Goal: Task Accomplishment & Management: Use online tool/utility

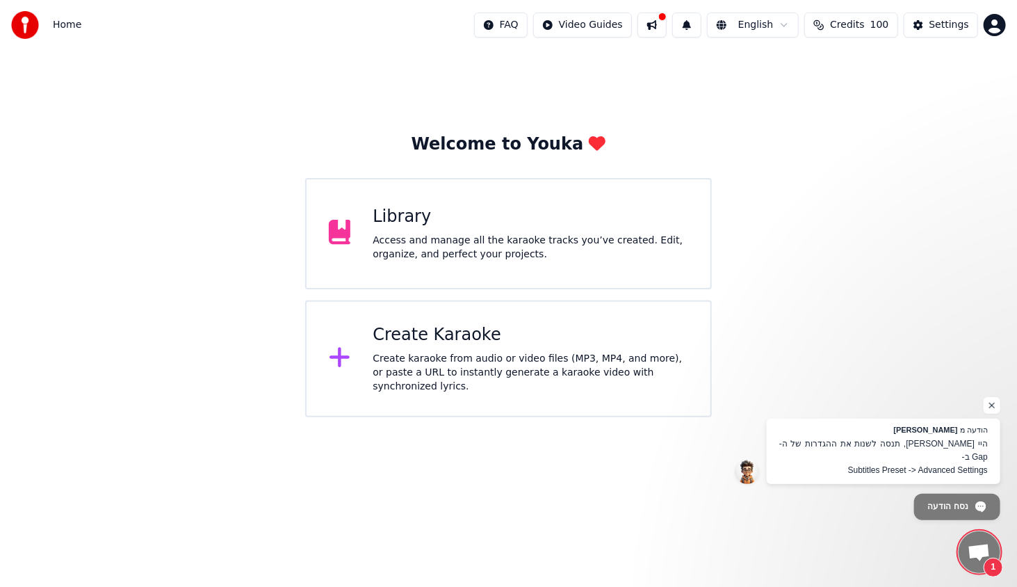
click at [416, 370] on div "Create karaoke from audio or video files (MP3, MP4, and more), or paste a URL t…" at bounding box center [531, 373] width 316 height 42
click at [912, 456] on span "היי [PERSON_NAME], תנסה לשנות את ההגדרות של ה- Gap ב- Subtitles Preset -> Advan…" at bounding box center [884, 457] width 212 height 40
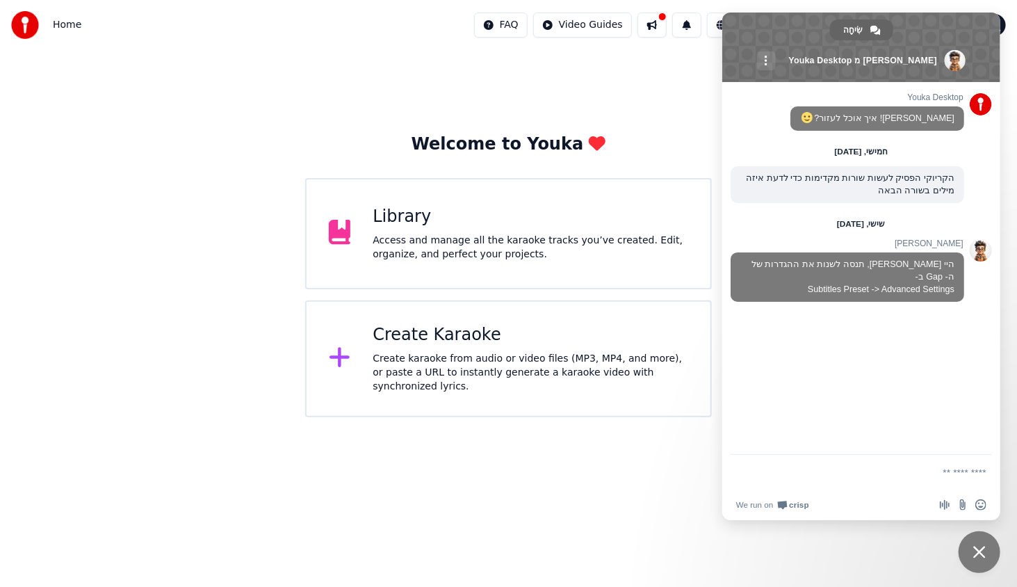
click at [819, 323] on div "Youka Desktop שלום! איך אוכל לעזור? חמישי, [DATE] הקריוקי הפסיק לעשות שורות מקד…" at bounding box center [861, 268] width 278 height 373
click at [767, 375] on div "Youka Desktop שלום! איך אוכל לעזור? חמישי, [DATE] הקריוקי הפסיק לעשות שורות מקד…" at bounding box center [861, 268] width 278 height 373
click at [982, 554] on span "סגור צ'אט" at bounding box center [979, 552] width 13 height 13
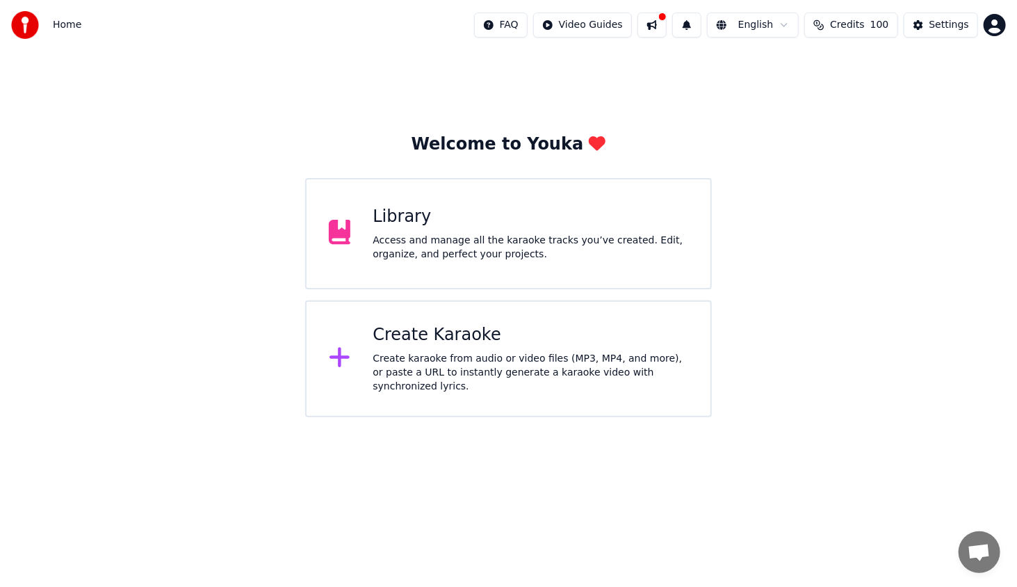
click at [427, 361] on div "Create karaoke from audio or video files (MP3, MP4, and more), or paste a URL t…" at bounding box center [531, 373] width 316 height 42
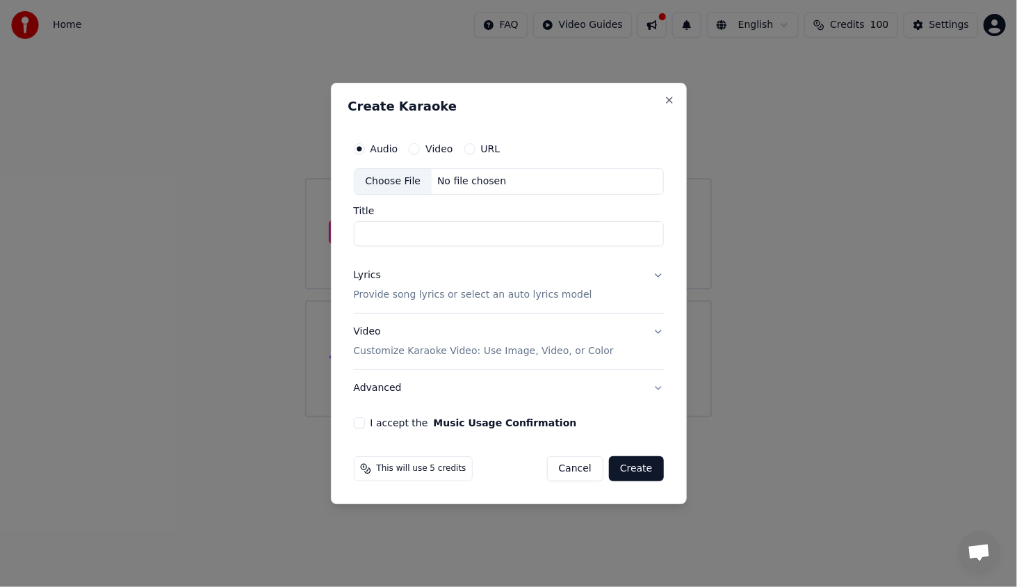
click at [390, 177] on div "Choose File" at bounding box center [393, 181] width 78 height 25
type input "**********"
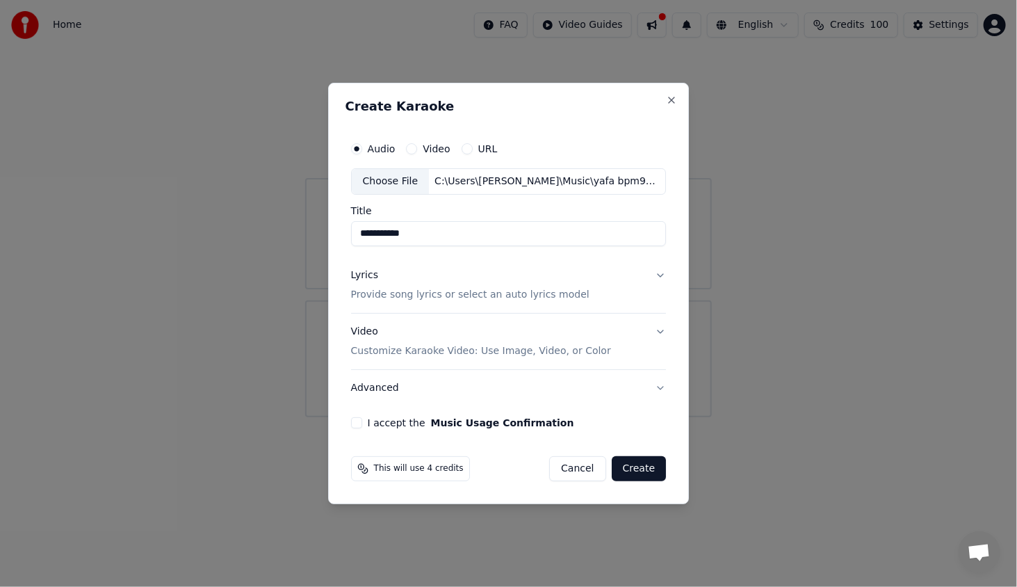
click at [368, 275] on div "Lyrics" at bounding box center [364, 275] width 27 height 14
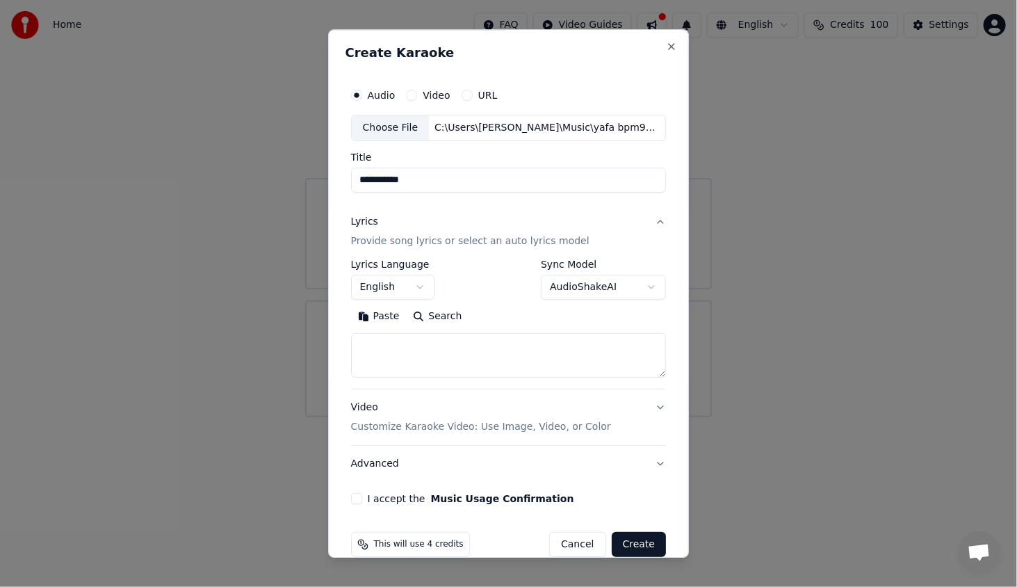
click at [379, 287] on button "English" at bounding box center [392, 287] width 83 height 25
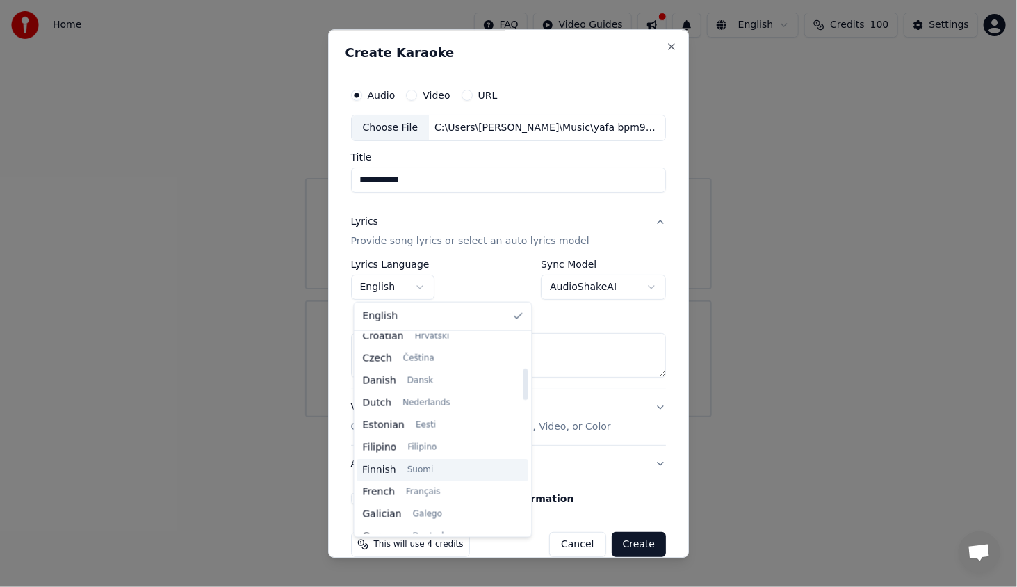
scroll to position [278, 0]
select select "**"
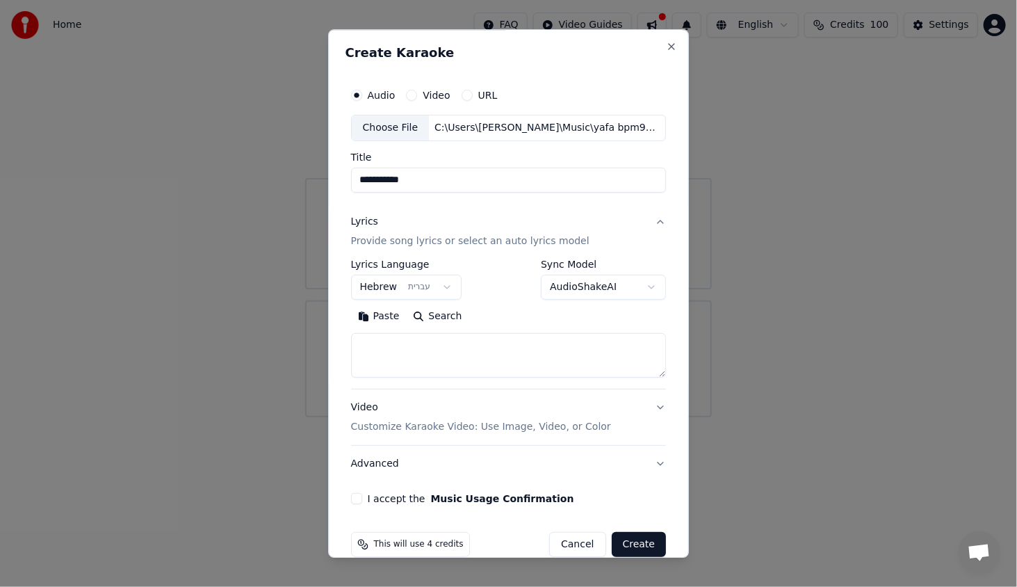
click at [384, 317] on button "Paste" at bounding box center [379, 316] width 56 height 22
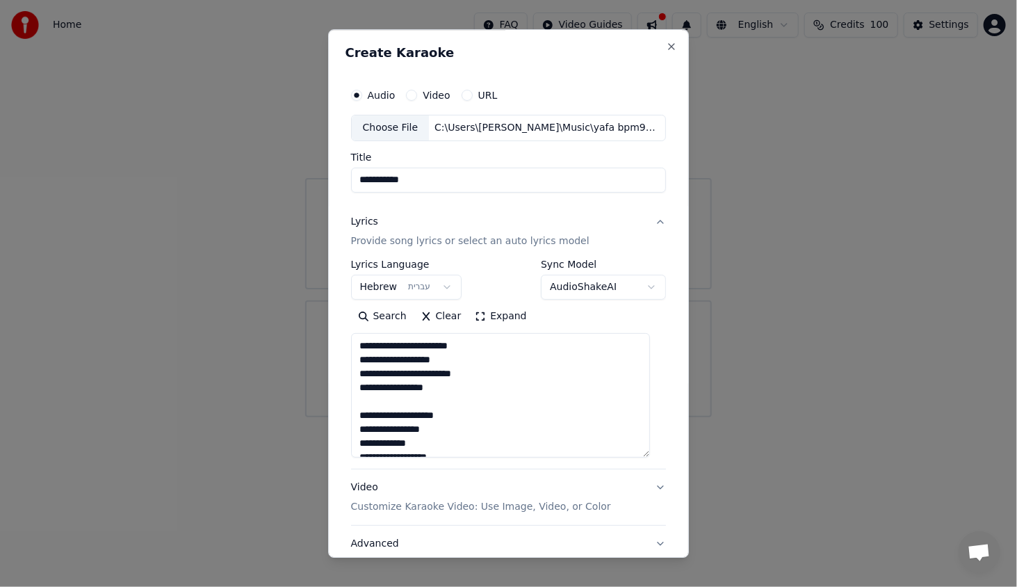
drag, startPoint x: 651, startPoint y: 373, endPoint x: 657, endPoint y: 407, distance: 33.8
click at [673, 450] on div "**********" at bounding box center [508, 293] width 361 height 528
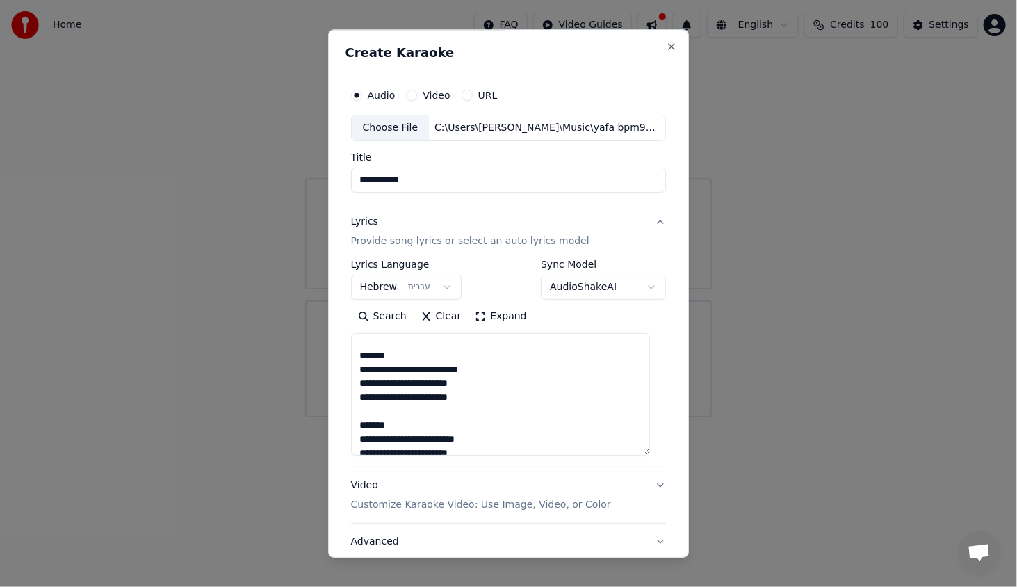
scroll to position [639, 0]
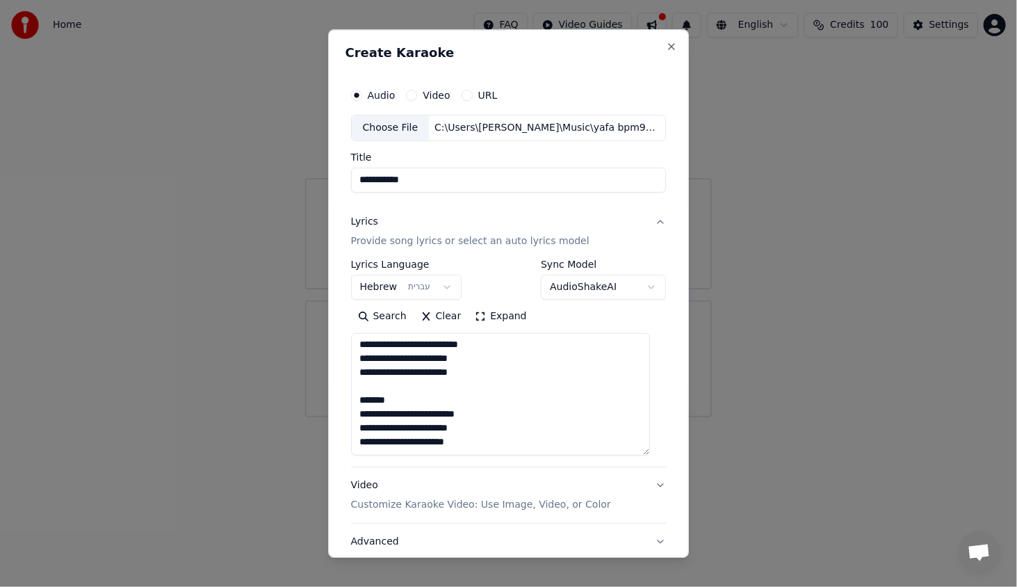
click at [661, 288] on div "**********" at bounding box center [508, 293] width 361 height 528
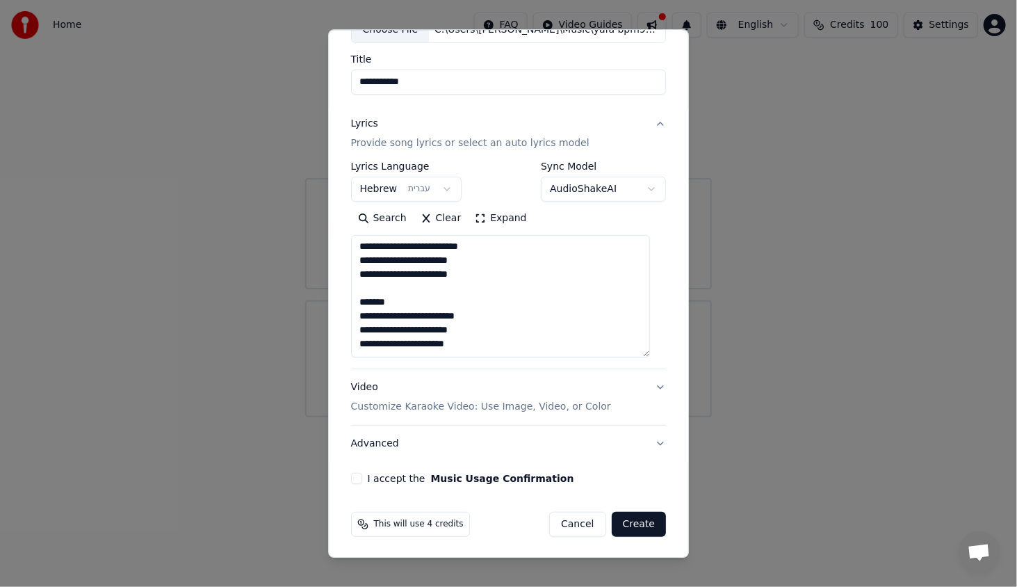
click at [357, 478] on button "I accept the Music Usage Confirmation" at bounding box center [356, 478] width 11 height 11
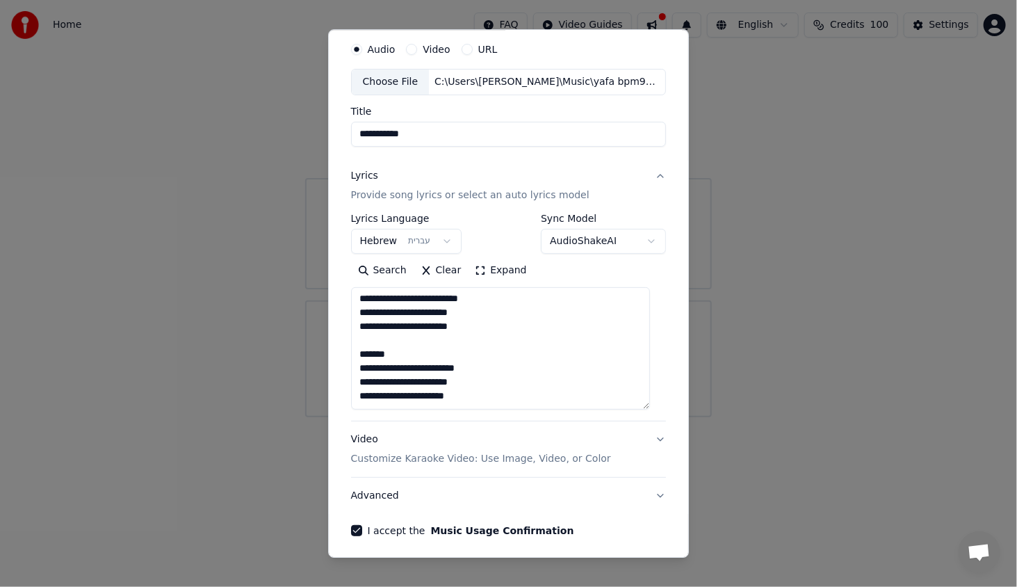
scroll to position [0, 0]
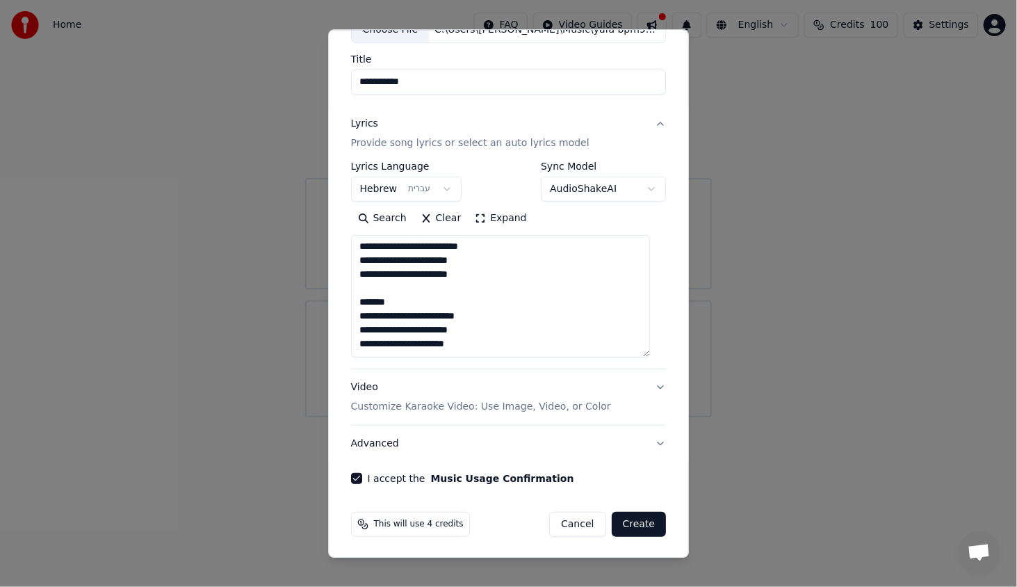
click at [633, 531] on button "Create" at bounding box center [639, 524] width 55 height 25
type textarea "**********"
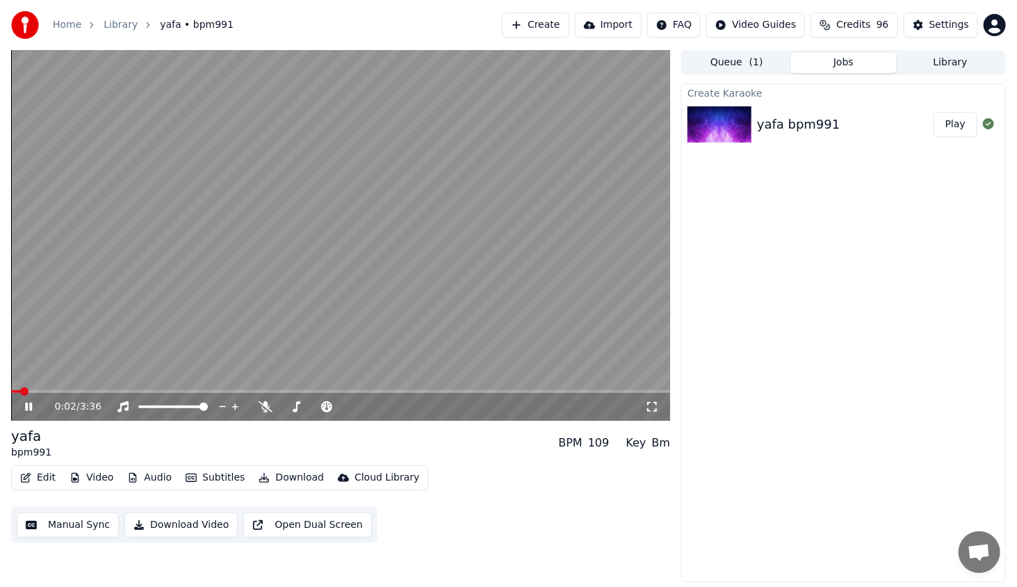
click at [61, 393] on div "0:02 / 3:36" at bounding box center [340, 407] width 659 height 28
click at [51, 391] on span at bounding box center [340, 391] width 659 height 3
click at [434, 390] on span at bounding box center [340, 391] width 659 height 3
drag, startPoint x: 448, startPoint y: 388, endPoint x: 460, endPoint y: 388, distance: 11.8
click at [460, 388] on video at bounding box center [340, 235] width 659 height 370
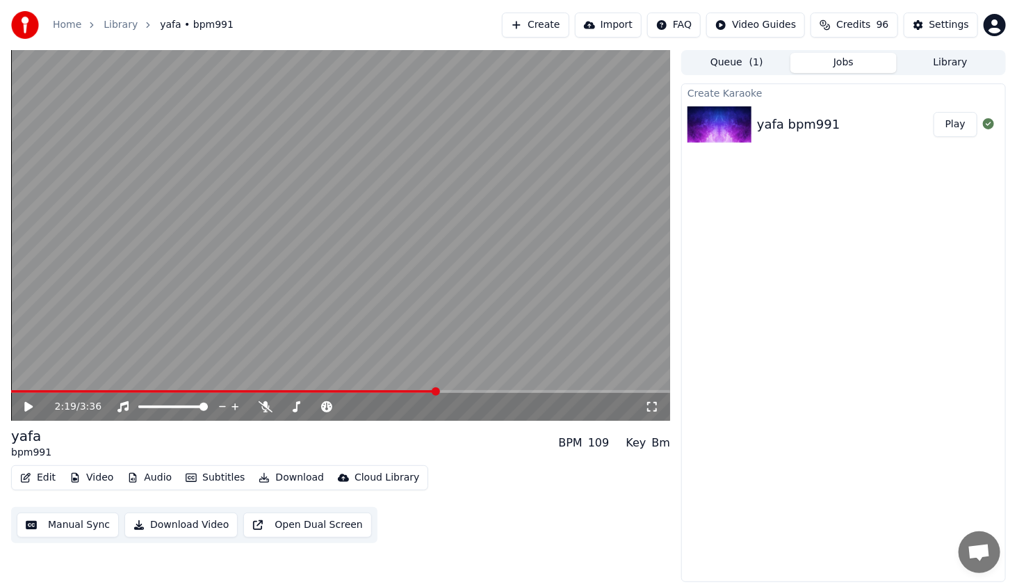
click at [489, 393] on div "2:19 / 3:36" at bounding box center [340, 407] width 659 height 28
drag, startPoint x: 489, startPoint y: 385, endPoint x: 499, endPoint y: 389, distance: 11.2
click at [499, 389] on video at bounding box center [340, 235] width 659 height 370
click at [505, 391] on div "2:20 / 3:36" at bounding box center [340, 235] width 659 height 370
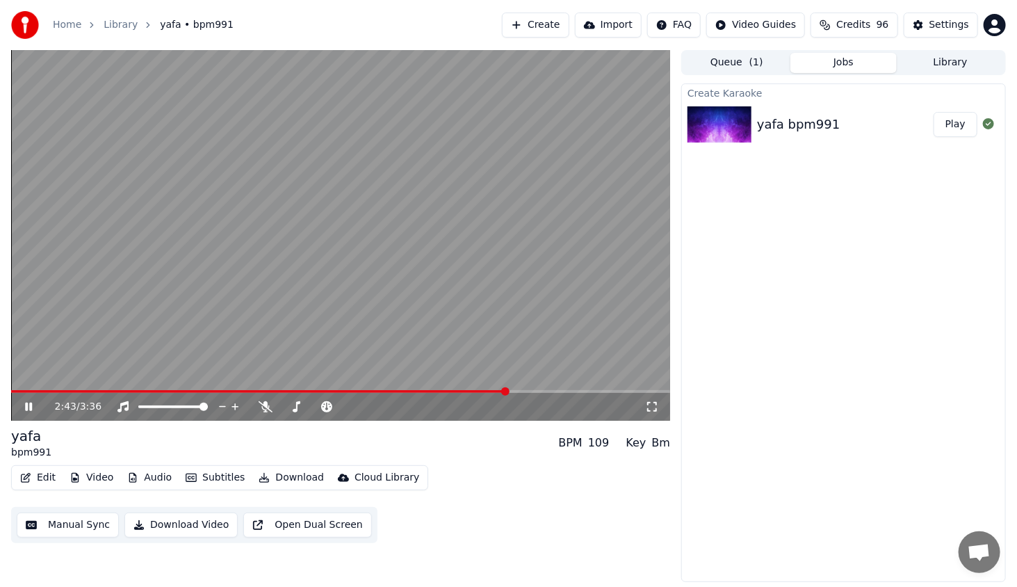
click at [513, 392] on span at bounding box center [340, 391] width 659 height 3
drag, startPoint x: 532, startPoint y: 389, endPoint x: 540, endPoint y: 388, distance: 8.5
click at [540, 388] on video at bounding box center [340, 235] width 659 height 370
click at [546, 391] on span at bounding box center [340, 391] width 659 height 3
click at [552, 391] on span at bounding box center [340, 391] width 659 height 3
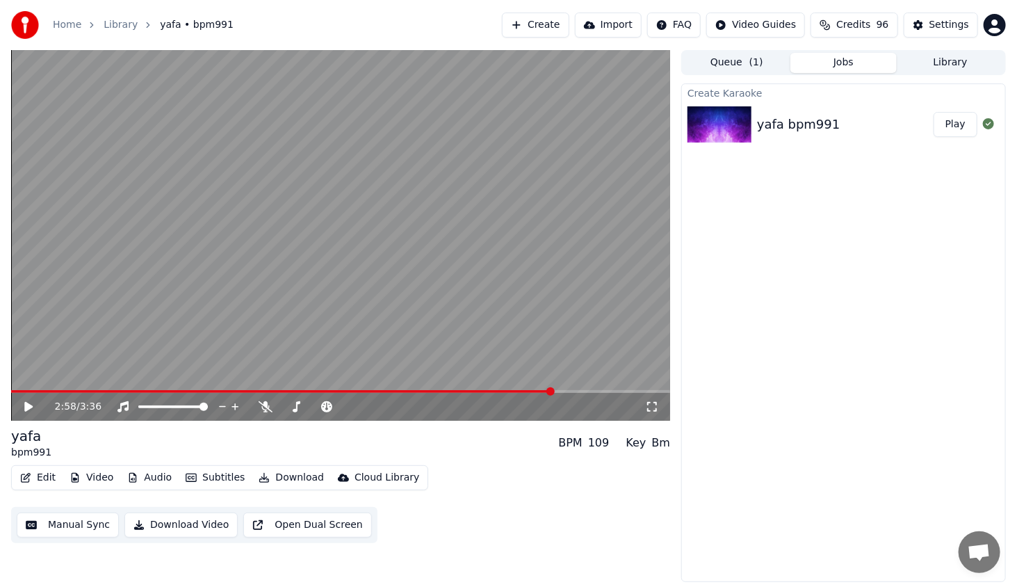
click at [34, 405] on icon at bounding box center [38, 406] width 33 height 11
click at [23, 402] on icon at bounding box center [38, 406] width 33 height 11
click at [42, 477] on button "Edit" at bounding box center [38, 477] width 47 height 19
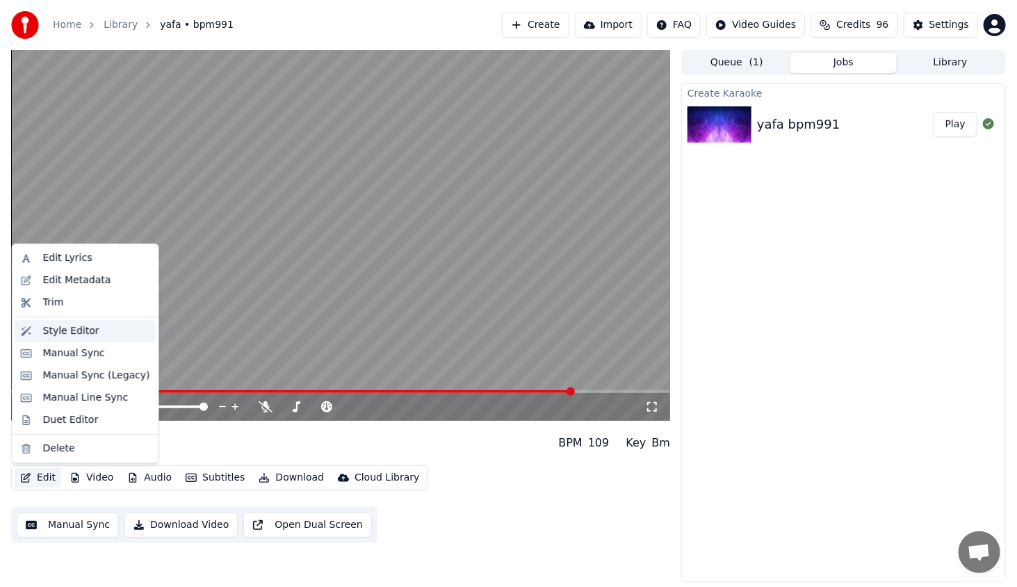
click at [71, 336] on div "Style Editor" at bounding box center [71, 331] width 56 height 14
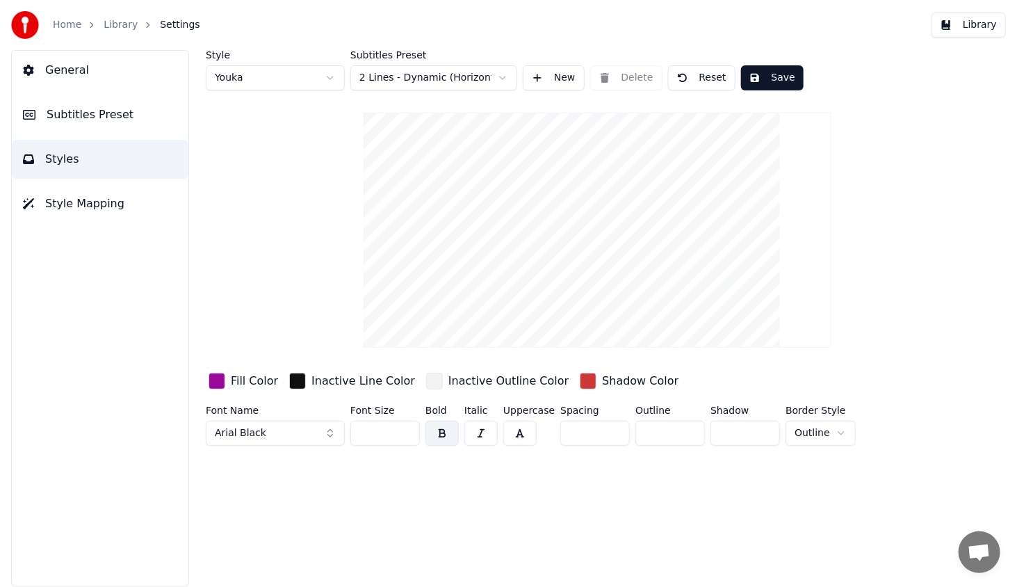
click at [73, 60] on button "General" at bounding box center [100, 70] width 177 height 39
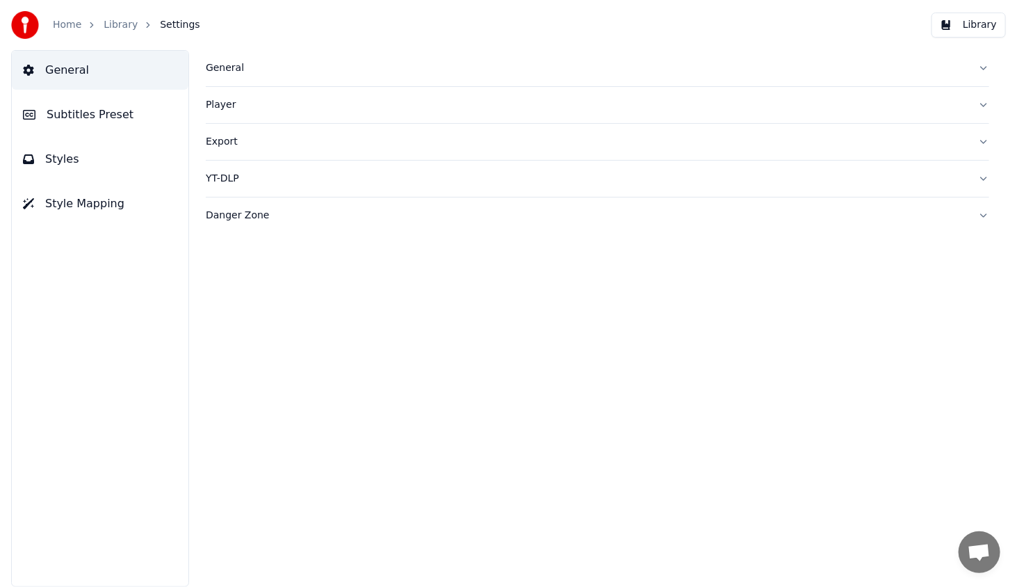
click at [232, 70] on div "General" at bounding box center [586, 68] width 761 height 14
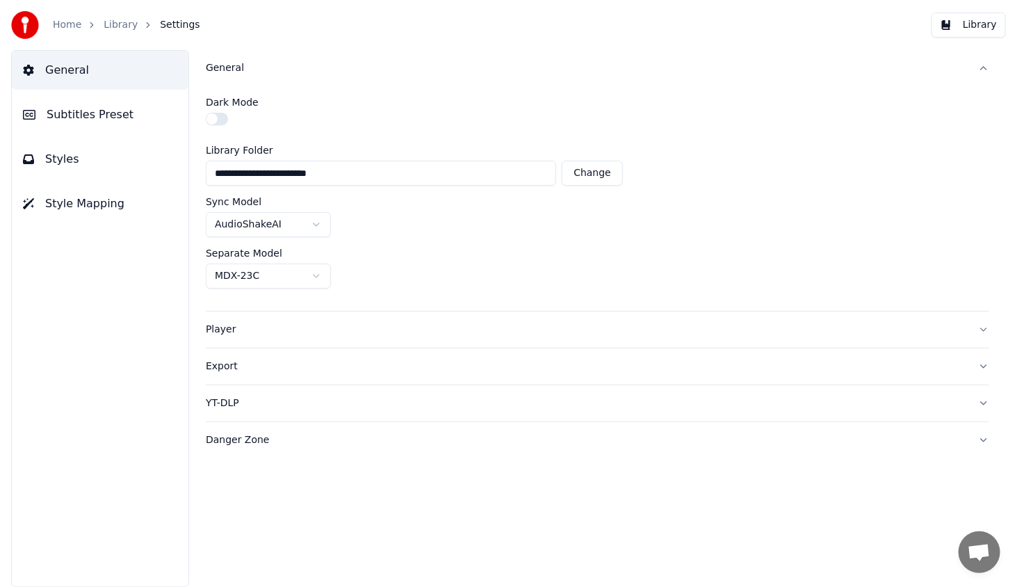
click at [91, 111] on span "Subtitles Preset" at bounding box center [90, 114] width 87 height 17
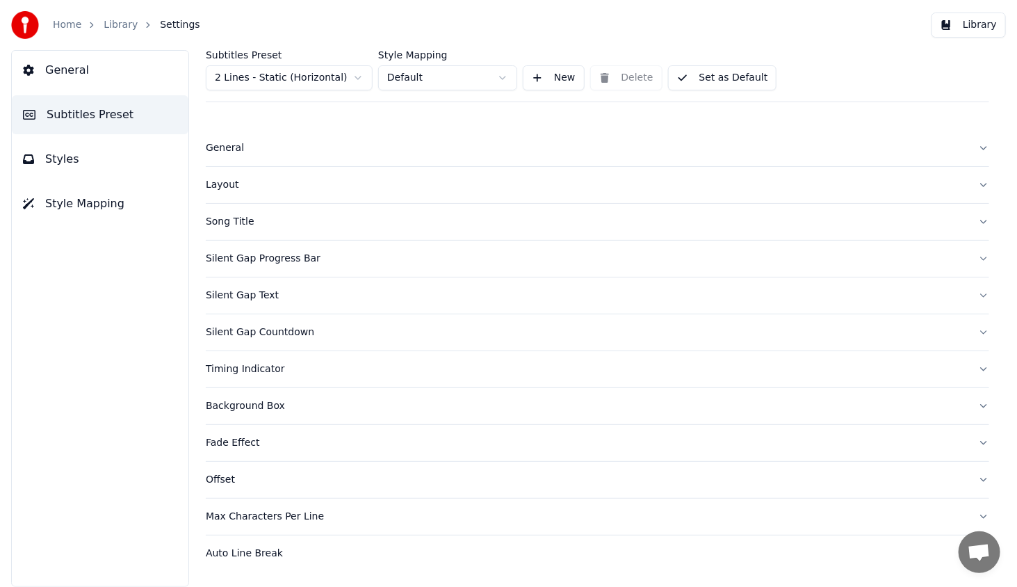
click at [315, 79] on html "Home Library Settings Library General Subtitles Preset Styles Style Mapping Sub…" at bounding box center [508, 293] width 1017 height 587
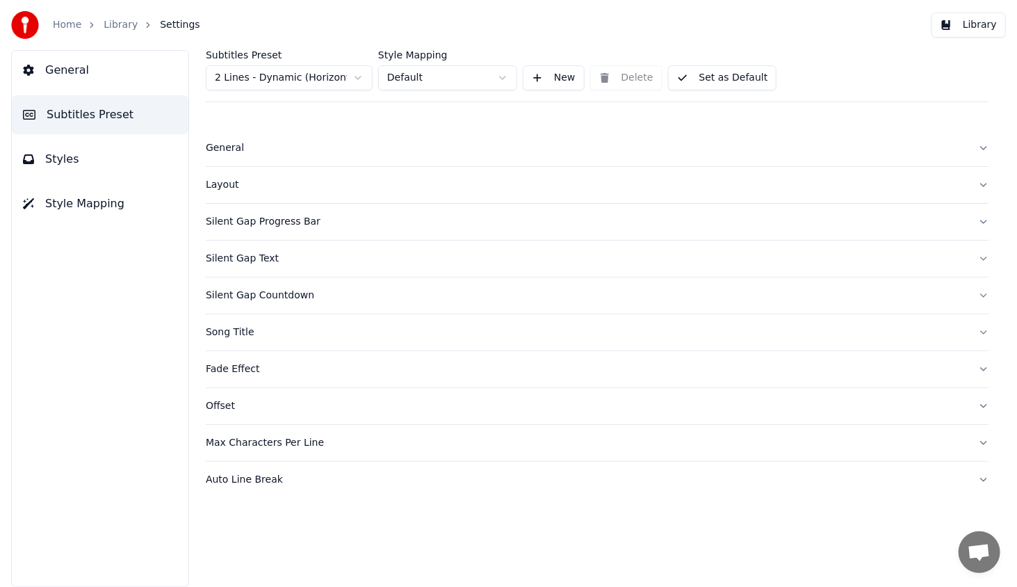
click at [62, 156] on span "Styles" at bounding box center [62, 159] width 34 height 17
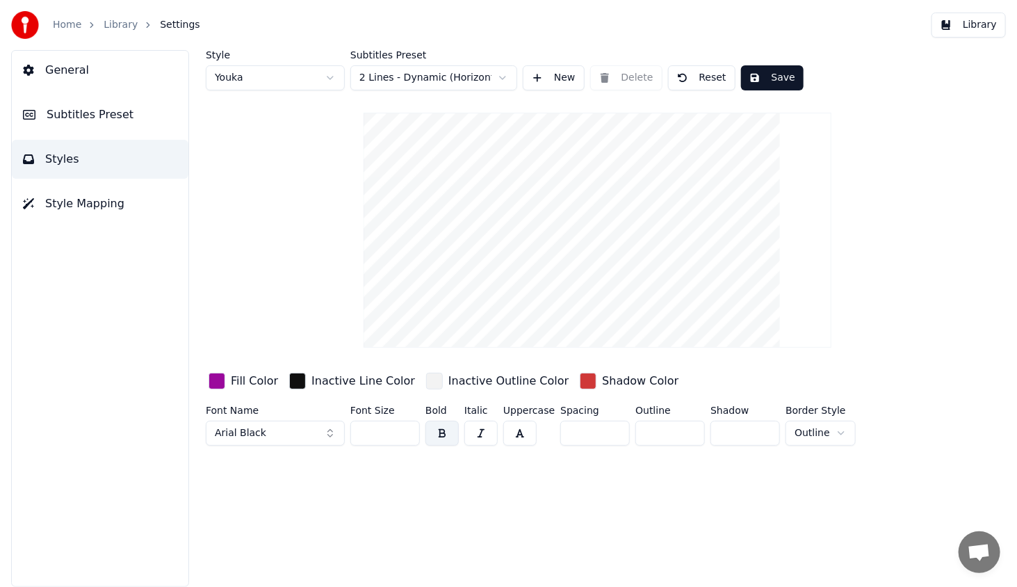
click at [120, 22] on link "Library" at bounding box center [121, 25] width 34 height 14
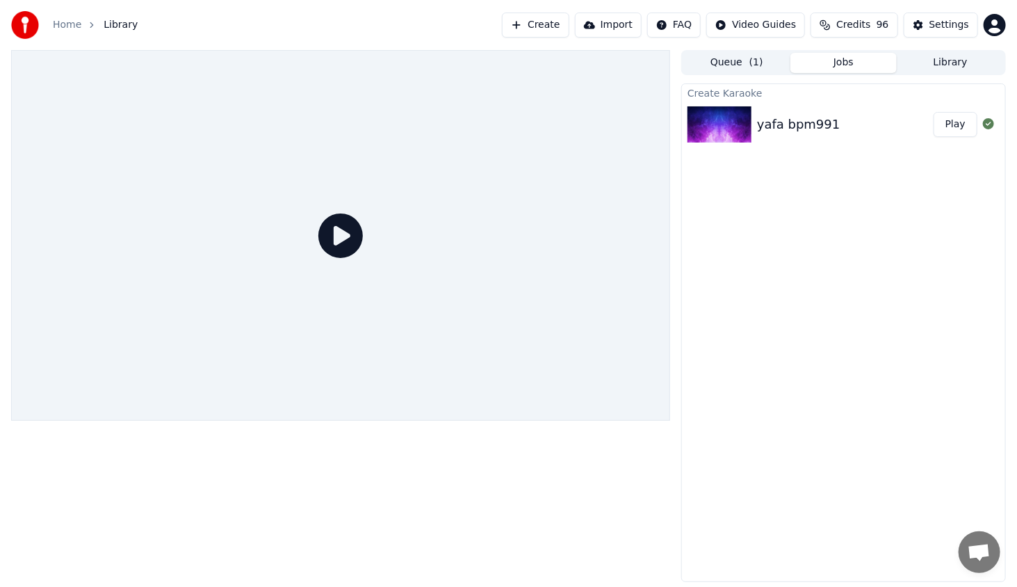
click at [957, 124] on button "Play" at bounding box center [955, 124] width 44 height 25
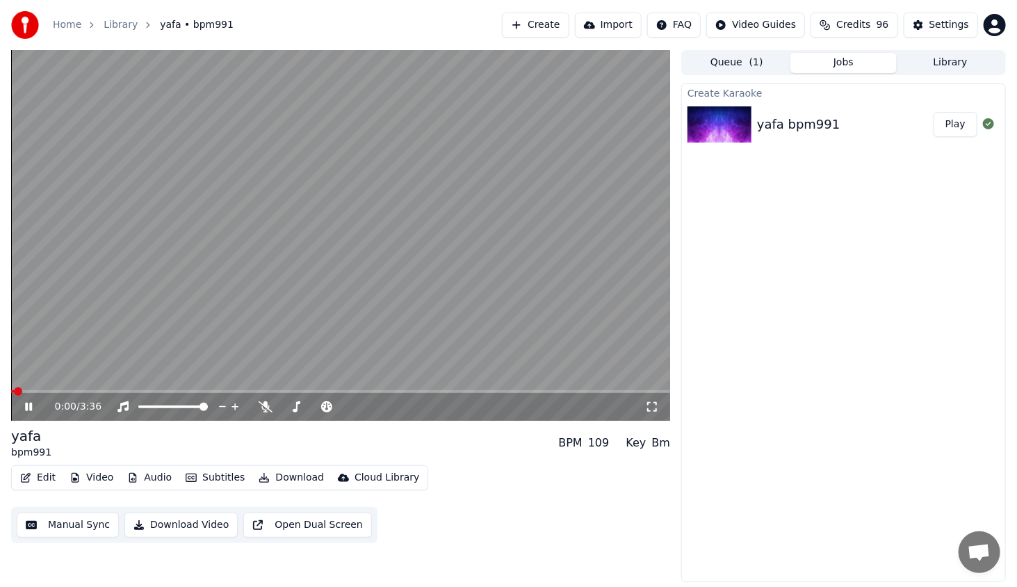
click at [26, 406] on icon at bounding box center [28, 406] width 7 height 8
click at [97, 476] on button "Video" at bounding box center [91, 477] width 55 height 19
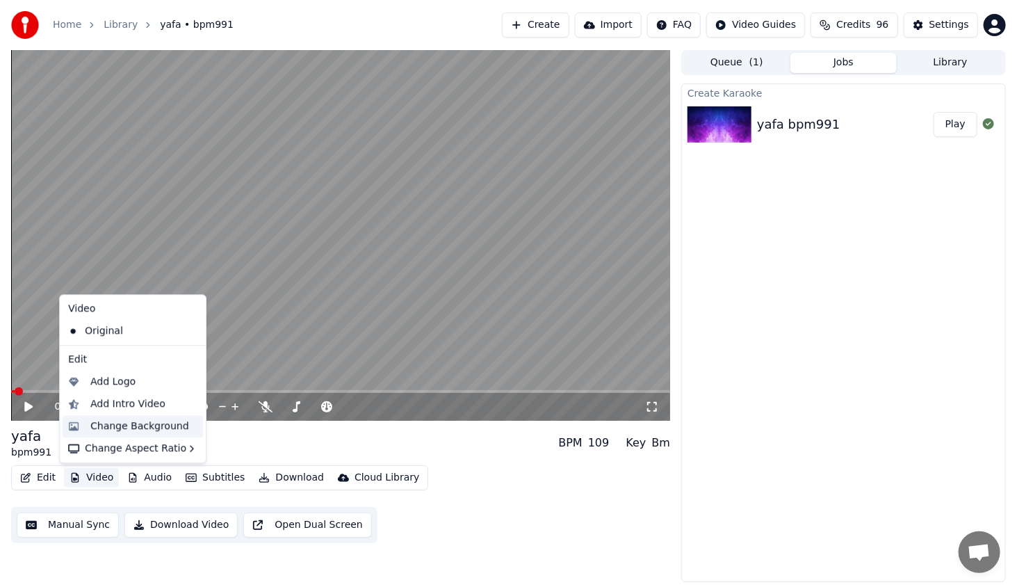
click at [115, 434] on div "Change Background" at bounding box center [133, 426] width 140 height 22
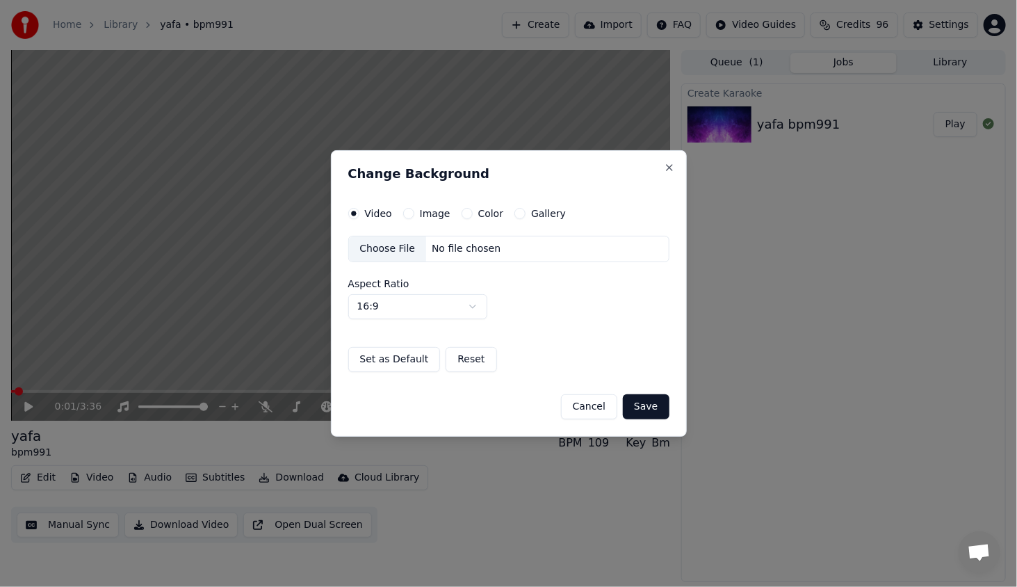
click at [398, 241] on div "Choose File" at bounding box center [388, 248] width 78 height 25
click at [432, 215] on label "Image" at bounding box center [435, 214] width 31 height 10
click at [414, 215] on button "Image" at bounding box center [408, 213] width 11 height 11
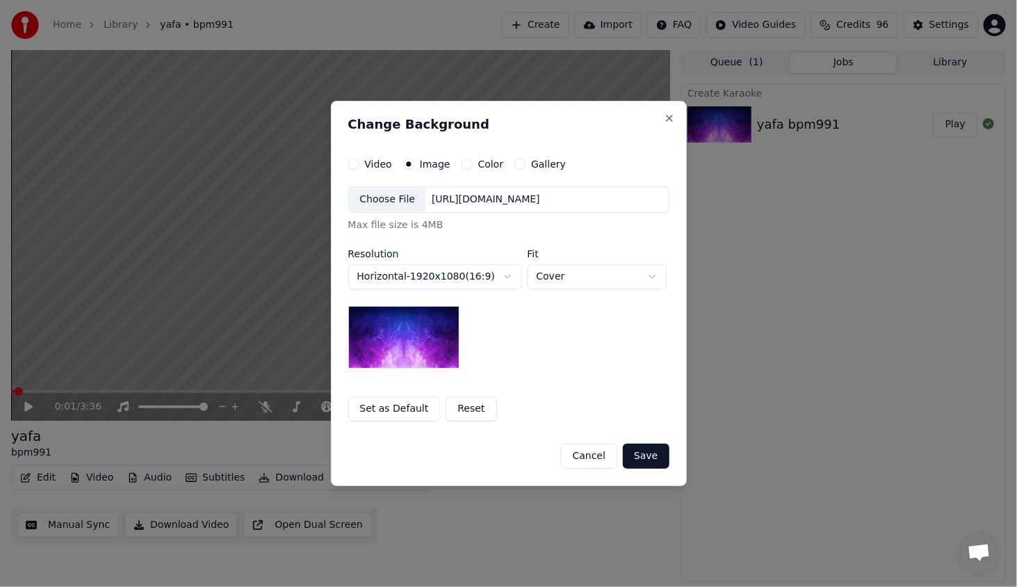
click at [374, 208] on div "Choose File" at bounding box center [388, 199] width 78 height 25
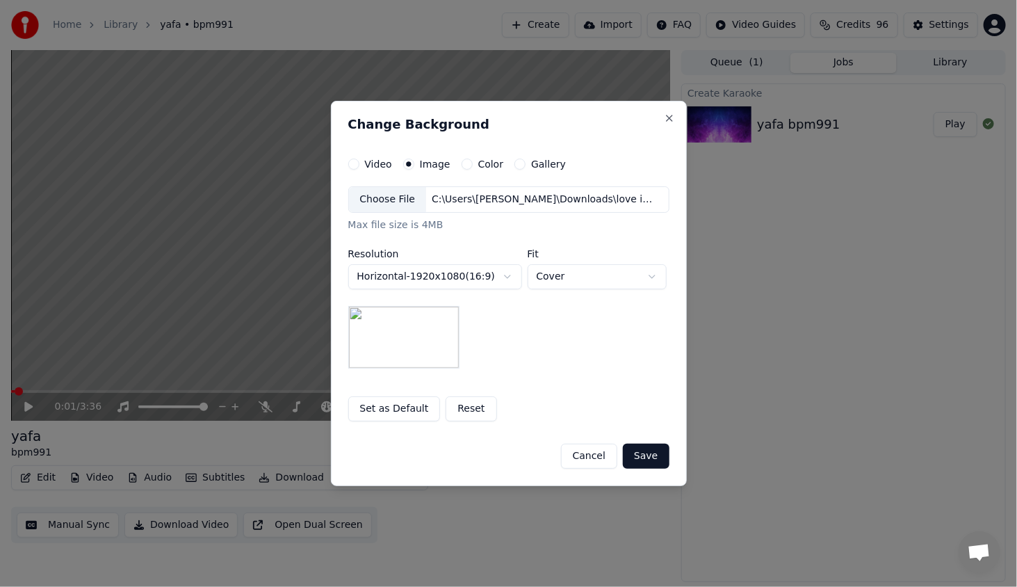
click at [646, 452] on button "Save" at bounding box center [646, 455] width 46 height 25
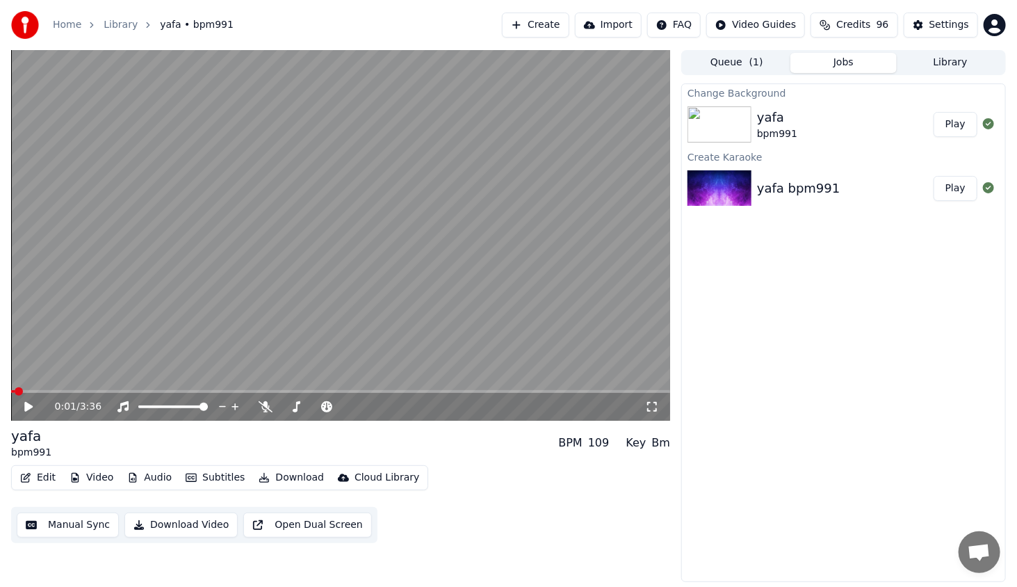
click at [969, 121] on button "Play" at bounding box center [955, 124] width 44 height 25
click at [71, 390] on span at bounding box center [340, 391] width 659 height 3
click at [26, 407] on icon at bounding box center [28, 406] width 7 height 8
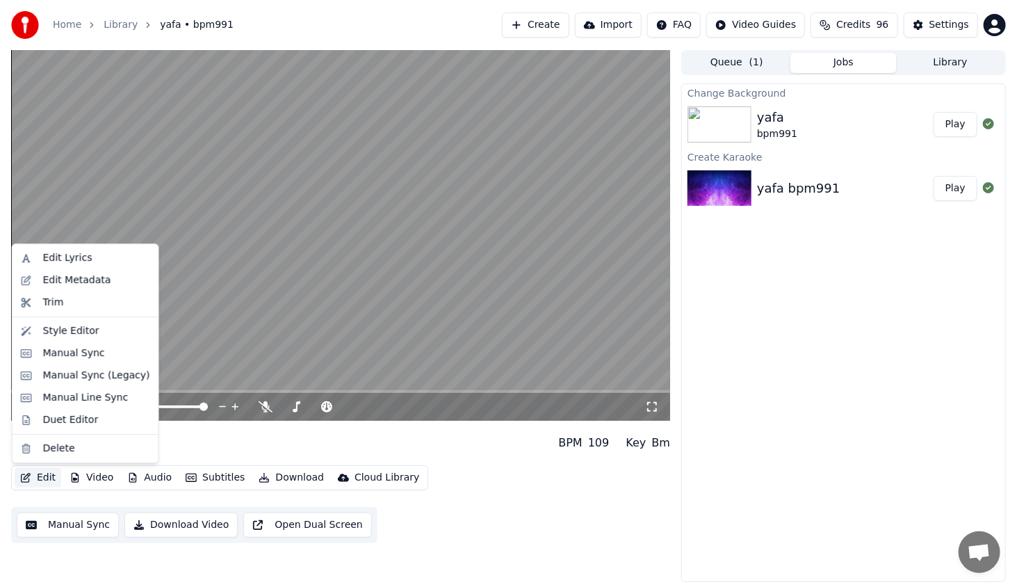
click at [29, 477] on icon "button" at bounding box center [25, 478] width 11 height 10
click at [78, 329] on div "Style Editor" at bounding box center [71, 331] width 56 height 14
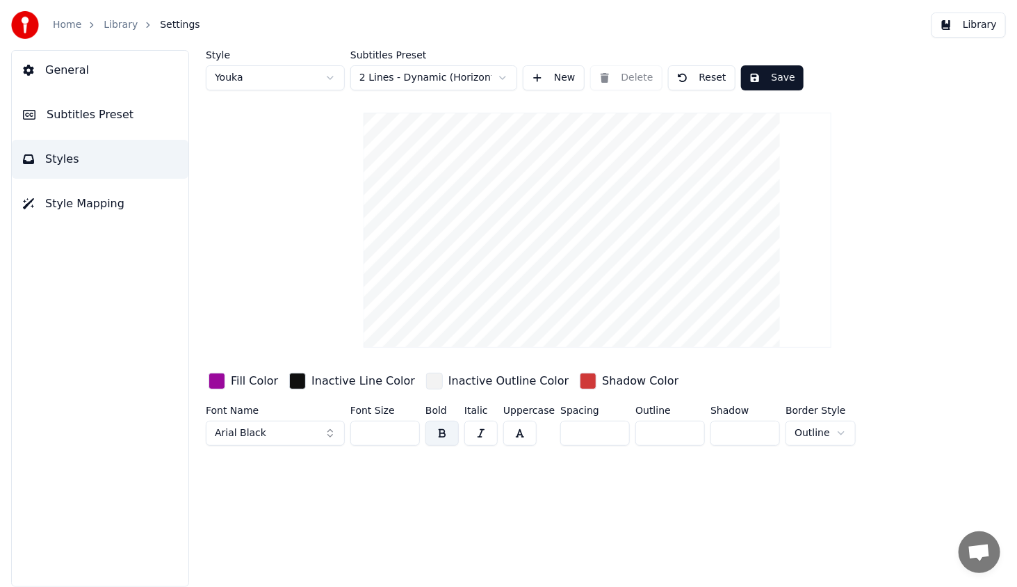
click at [220, 375] on div "button" at bounding box center [217, 381] width 17 height 17
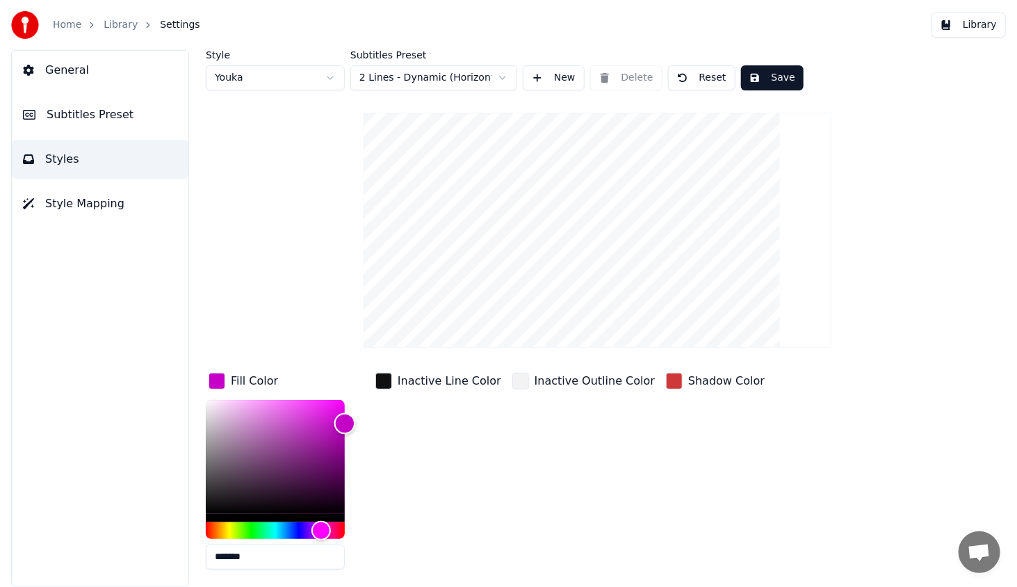
type input "*******"
drag, startPoint x: 339, startPoint y: 438, endPoint x: 348, endPoint y: 423, distance: 16.8
click at [348, 423] on div "Color" at bounding box center [345, 425] width 22 height 22
click at [384, 378] on div "button" at bounding box center [383, 381] width 17 height 17
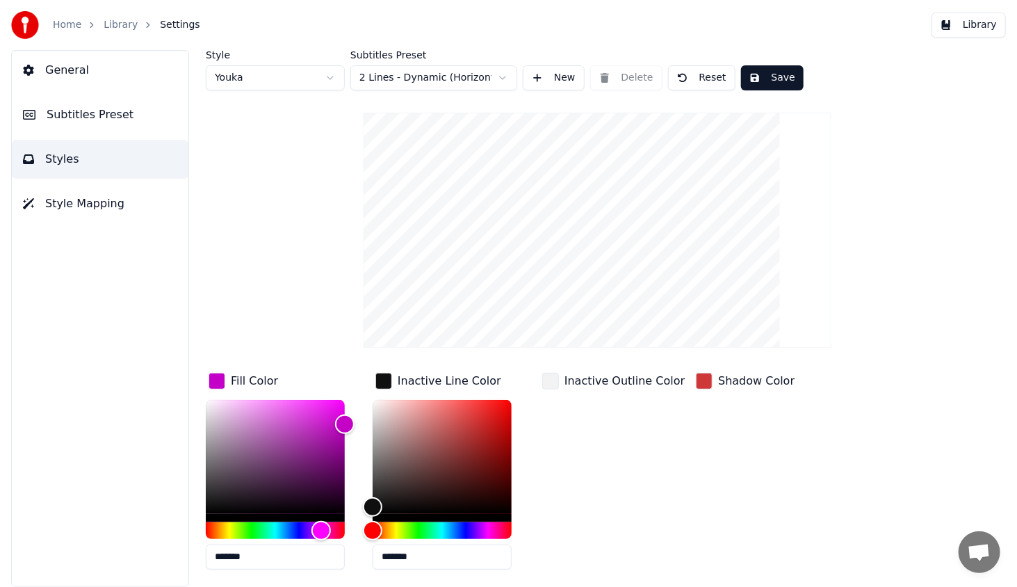
drag, startPoint x: 440, startPoint y: 399, endPoint x: 478, endPoint y: 407, distance: 39.1
click at [478, 407] on div "Inactive Line Color *******" at bounding box center [453, 475] width 161 height 211
drag, startPoint x: 477, startPoint y: 407, endPoint x: 469, endPoint y: 407, distance: 8.3
click at [470, 407] on div "Color" at bounding box center [442, 457] width 139 height 114
drag, startPoint x: 475, startPoint y: 409, endPoint x: 414, endPoint y: 428, distance: 63.5
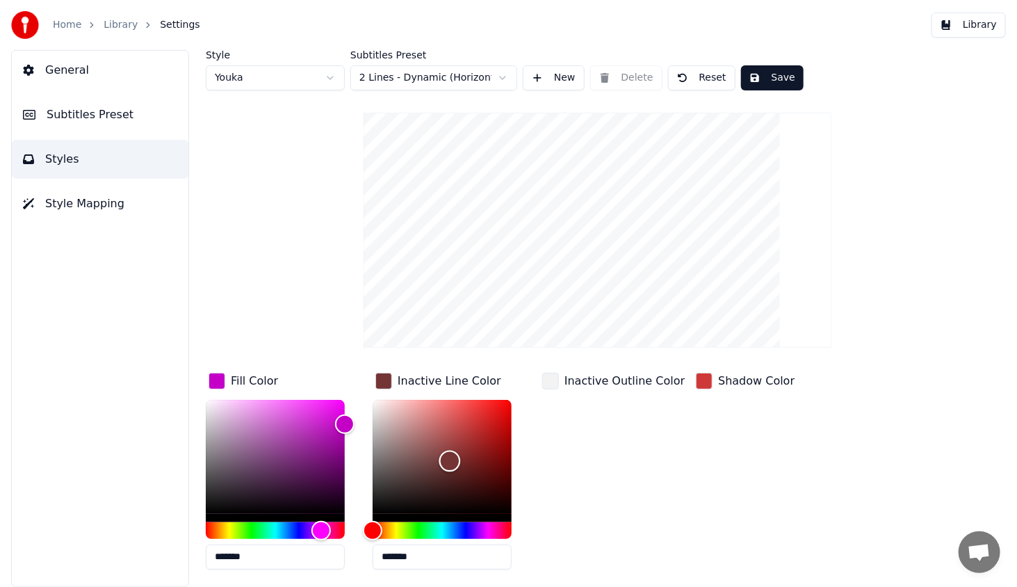
click at [443, 451] on div "Color" at bounding box center [450, 461] width 22 height 22
type input "*******"
click at [377, 373] on div "button" at bounding box center [383, 381] width 17 height 17
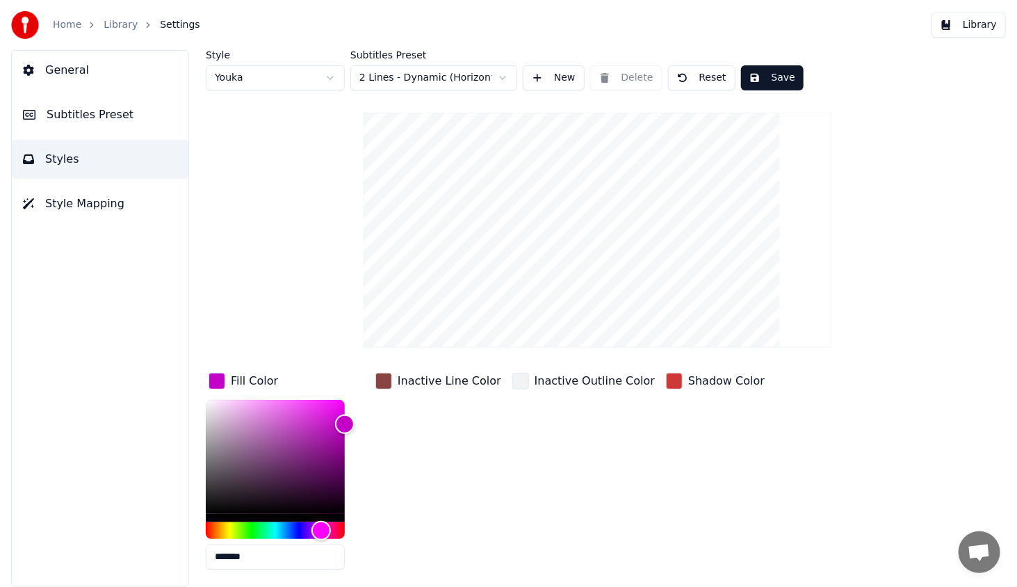
click at [385, 382] on div "button" at bounding box center [383, 381] width 17 height 17
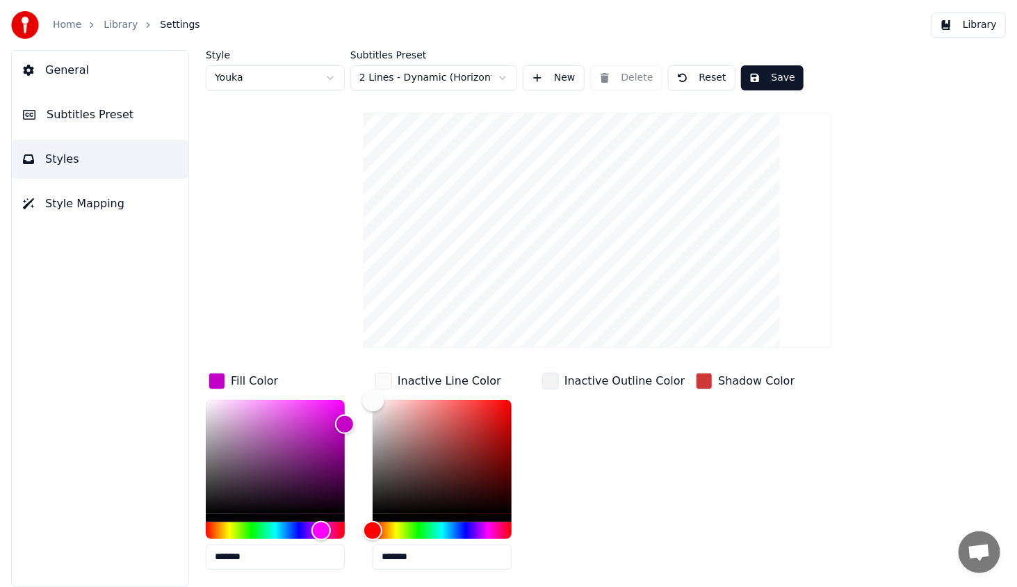
type input "*******"
drag, startPoint x: 443, startPoint y: 457, endPoint x: 505, endPoint y: 406, distance: 79.5
click at [340, 368] on div "Style Youka Subtitles Preset 2 Lines - Dynamic (Horizontal) New Delete Reset Sa…" at bounding box center [597, 343] width 783 height 587
click at [571, 441] on div "Inactive Outline Color" at bounding box center [613, 475] width 148 height 211
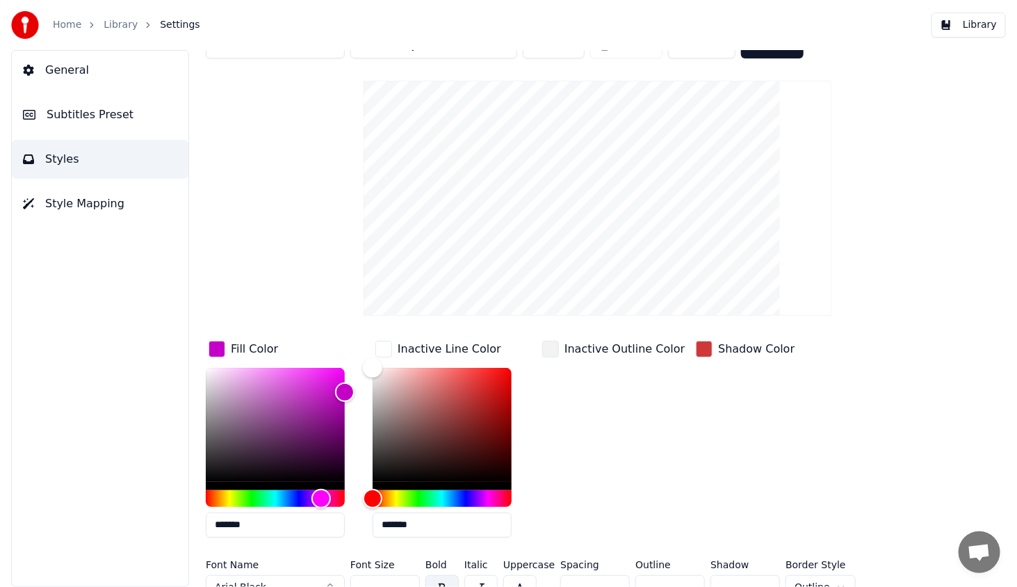
scroll to position [49, 0]
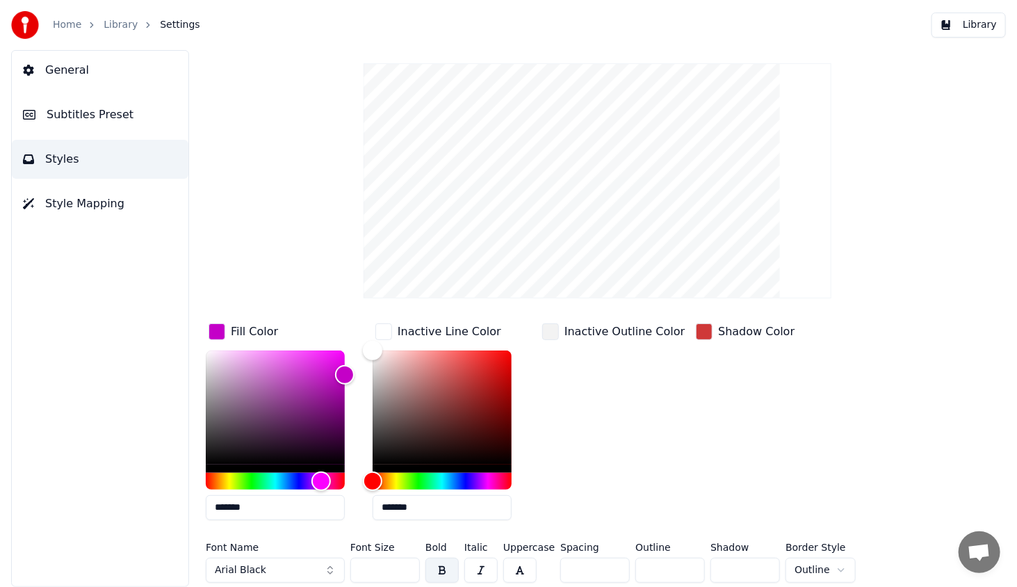
click at [685, 571] on input "*" at bounding box center [670, 569] width 70 height 25
type input "*"
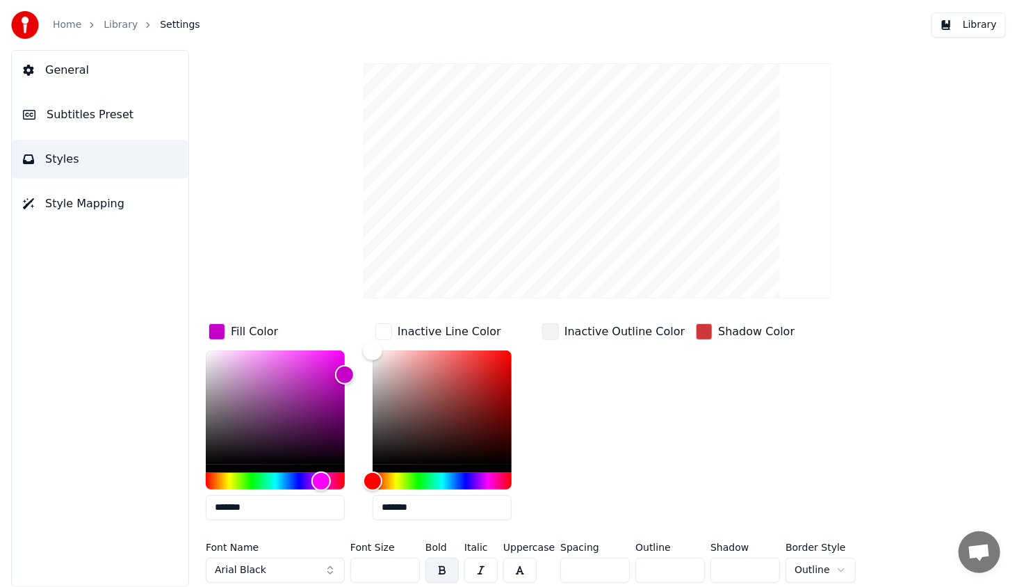
click at [685, 571] on input "*" at bounding box center [670, 569] width 70 height 25
click at [731, 413] on div "Shadow Color" at bounding box center [745, 425] width 104 height 211
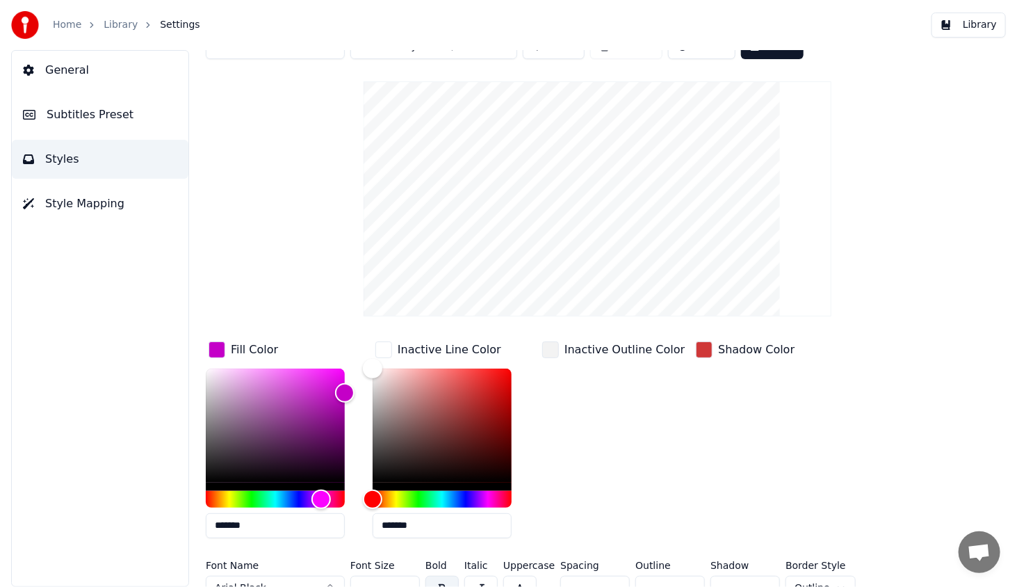
scroll to position [0, 0]
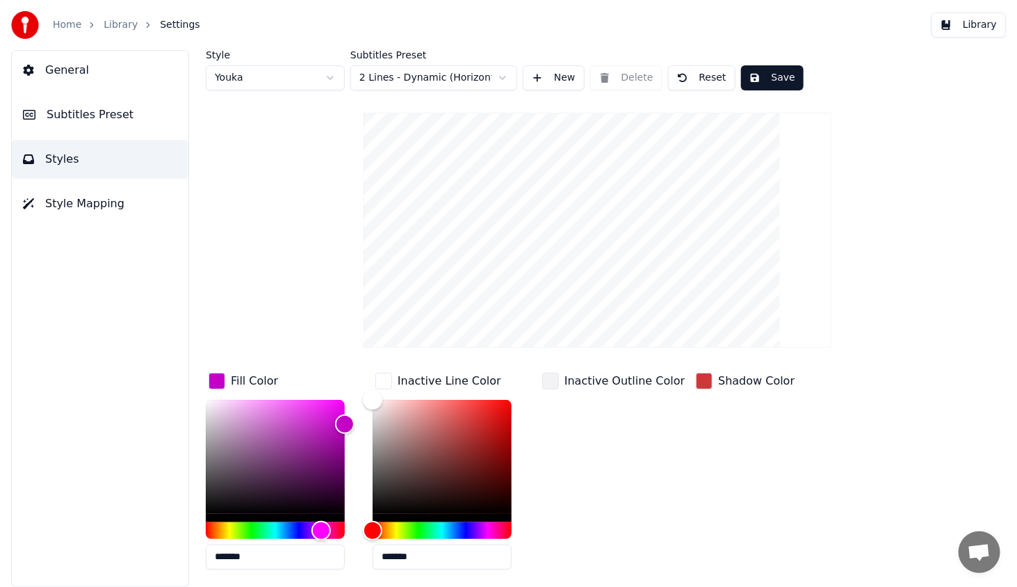
click at [755, 83] on button "Save" at bounding box center [772, 77] width 63 height 25
click at [977, 24] on button "Library" at bounding box center [968, 25] width 74 height 25
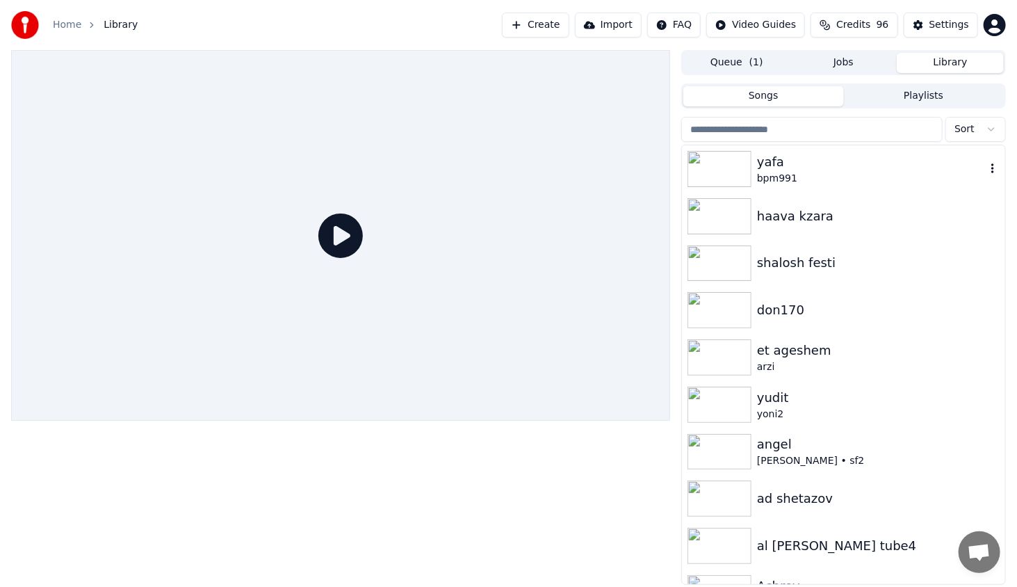
click at [728, 165] on img at bounding box center [719, 169] width 64 height 36
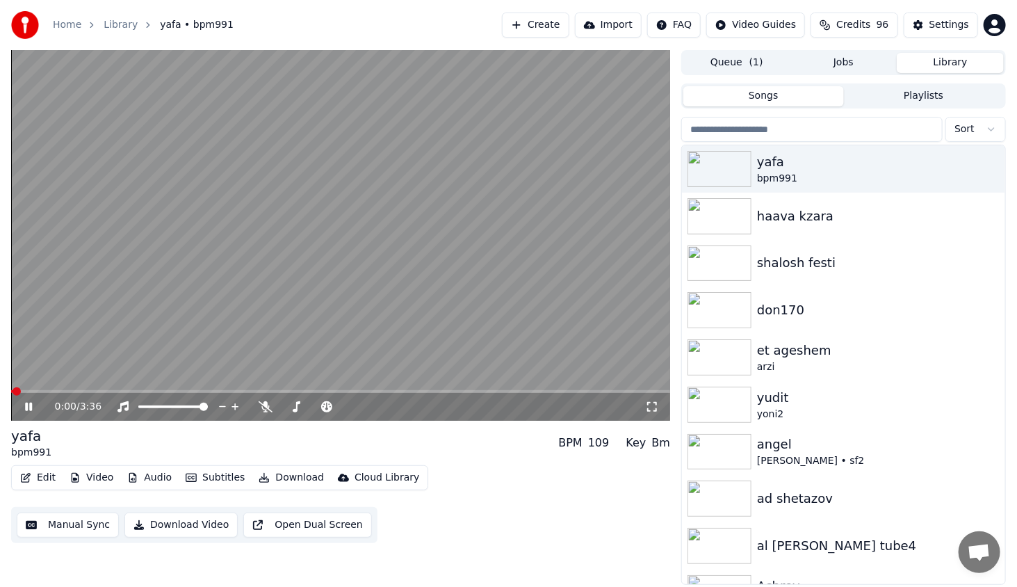
click at [101, 389] on video at bounding box center [340, 235] width 659 height 370
click at [104, 390] on span at bounding box center [340, 391] width 659 height 3
click at [26, 407] on icon at bounding box center [28, 407] width 8 height 10
click at [26, 407] on icon at bounding box center [28, 406] width 7 height 8
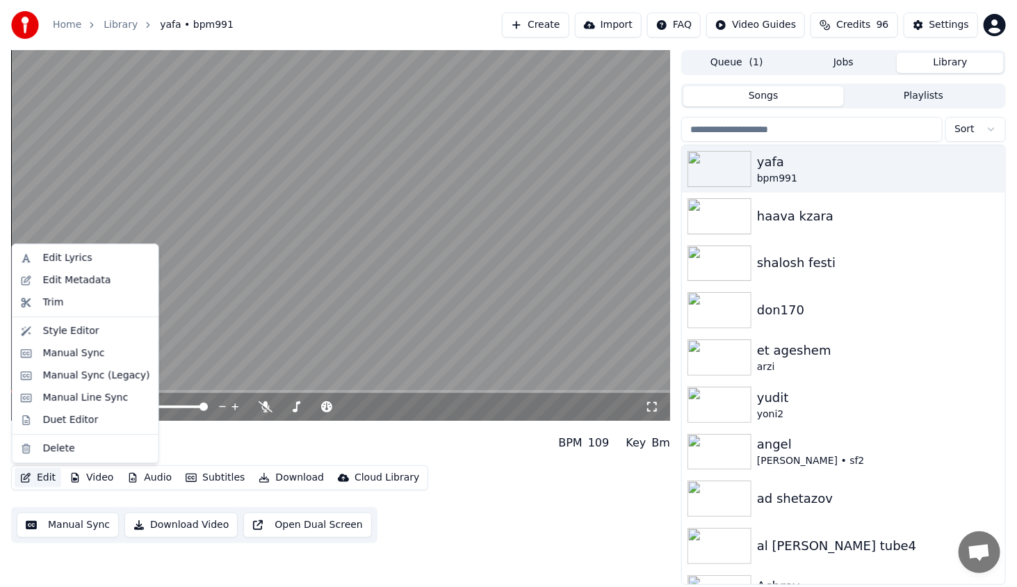
click at [38, 477] on button "Edit" at bounding box center [38, 477] width 47 height 19
click at [72, 329] on div "Style Editor" at bounding box center [71, 331] width 56 height 14
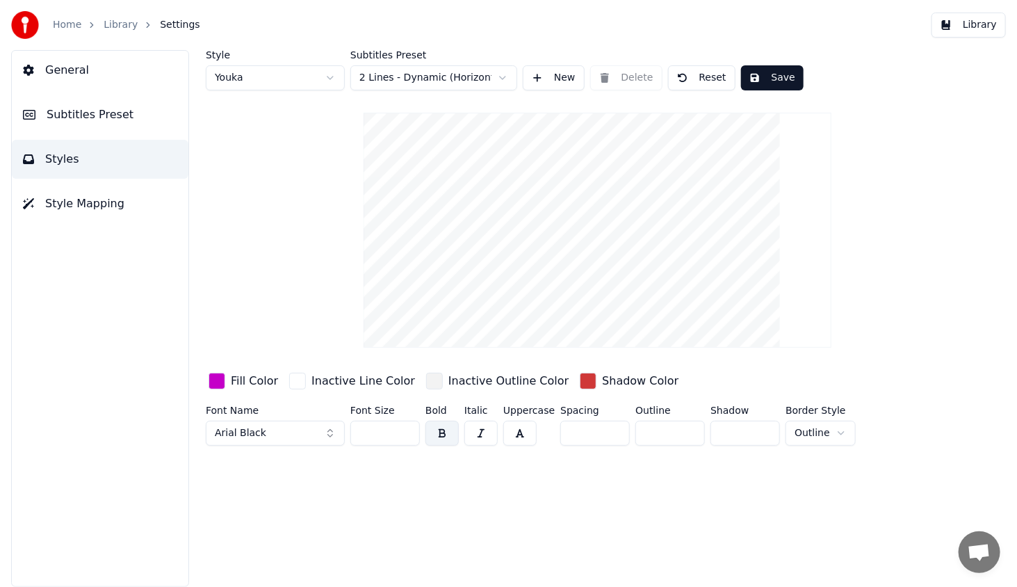
click at [215, 379] on div "button" at bounding box center [217, 381] width 17 height 17
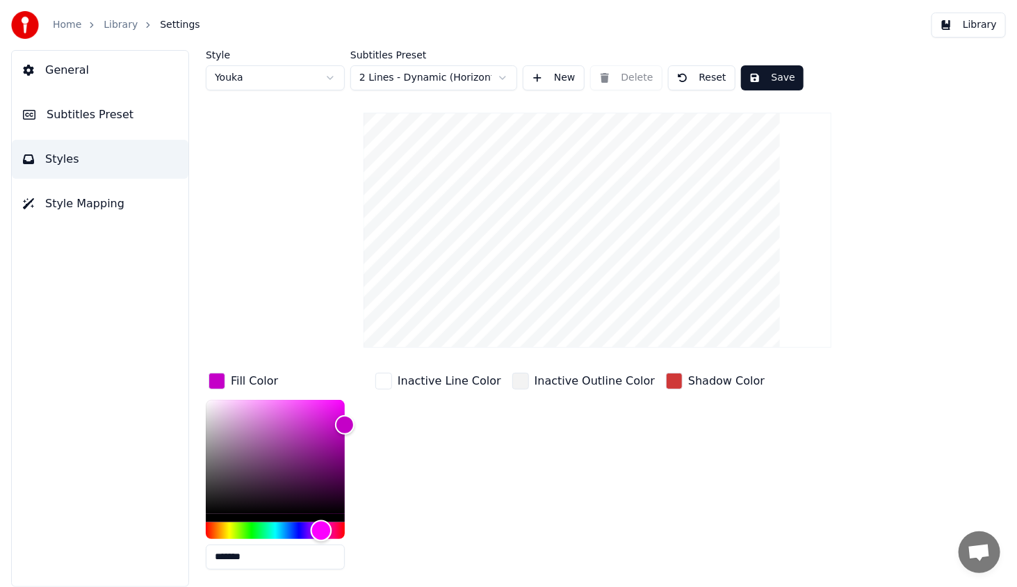
click at [334, 522] on div "Hue" at bounding box center [275, 530] width 139 height 17
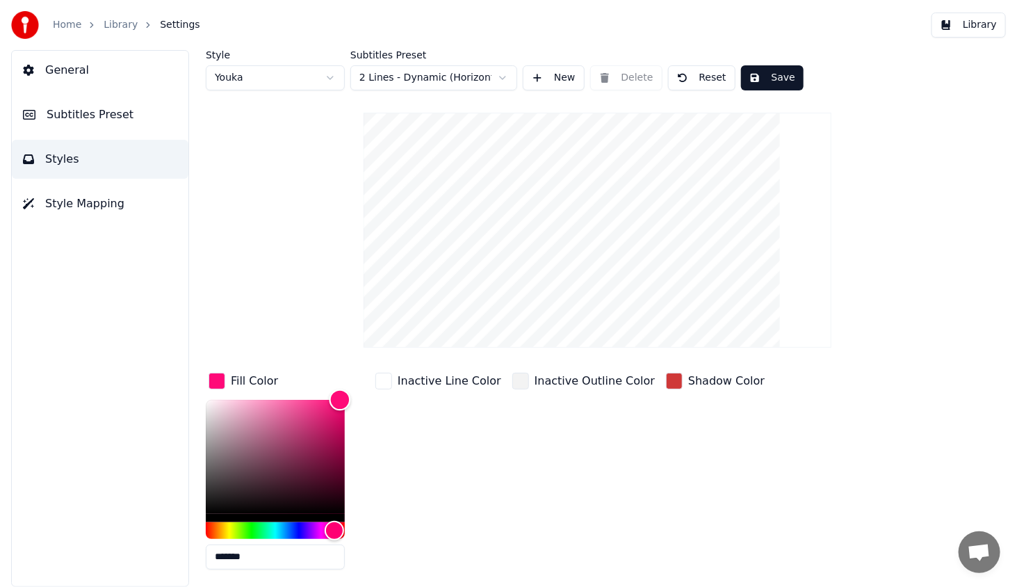
drag, startPoint x: 348, startPoint y: 411, endPoint x: 340, endPoint y: 389, distance: 23.5
click at [340, 400] on div "Color" at bounding box center [275, 457] width 139 height 114
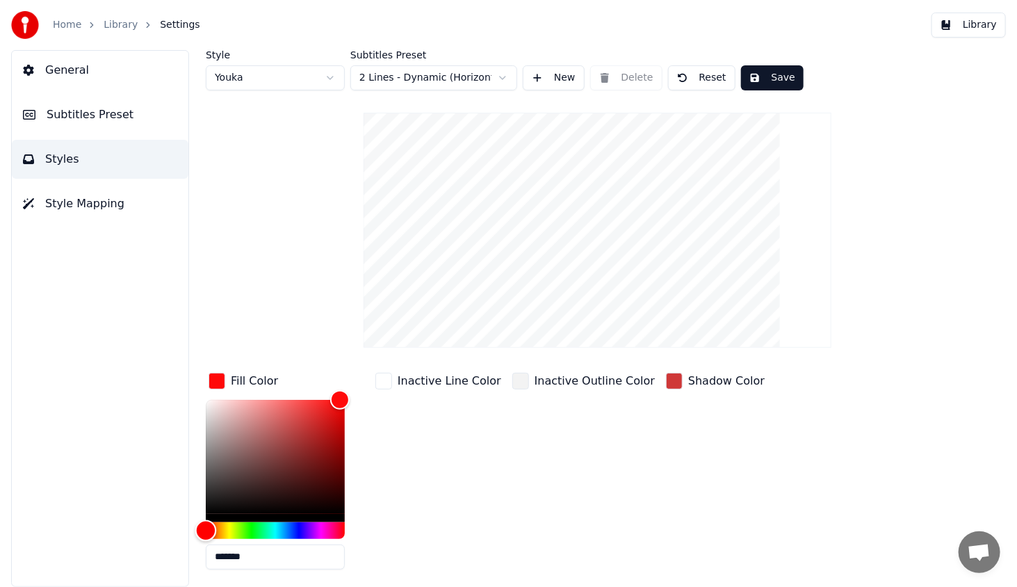
drag, startPoint x: 332, startPoint y: 523, endPoint x: 271, endPoint y: 501, distance: 64.2
click at [206, 536] on div "Hue" at bounding box center [206, 530] width 22 height 22
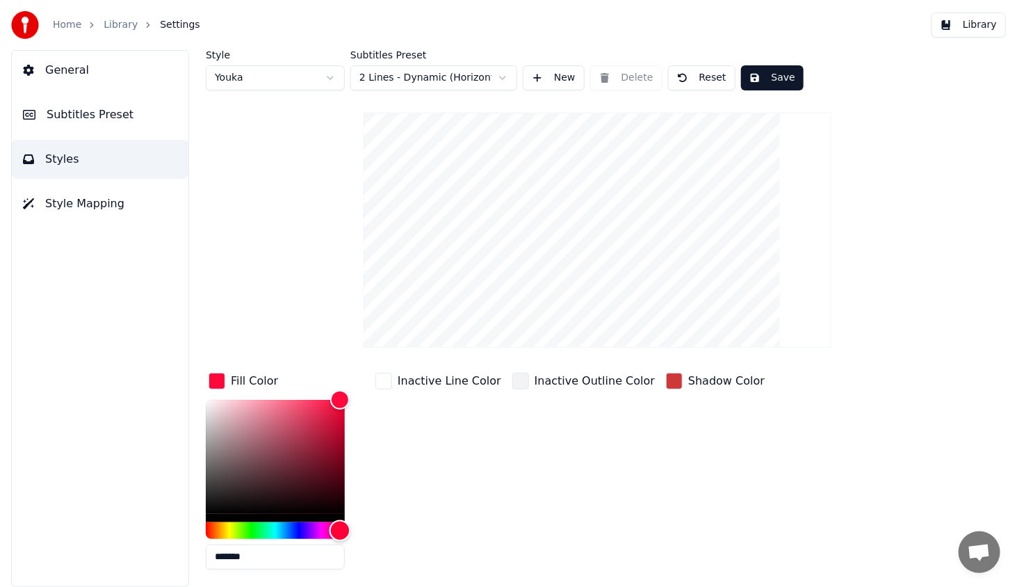
drag, startPoint x: 332, startPoint y: 531, endPoint x: 345, endPoint y: 518, distance: 18.7
click at [343, 525] on div "Hue" at bounding box center [275, 530] width 139 height 17
drag, startPoint x: 338, startPoint y: 525, endPoint x: 338, endPoint y: 512, distance: 13.2
click at [338, 525] on div "Hue" at bounding box center [337, 530] width 22 height 22
type input "*******"
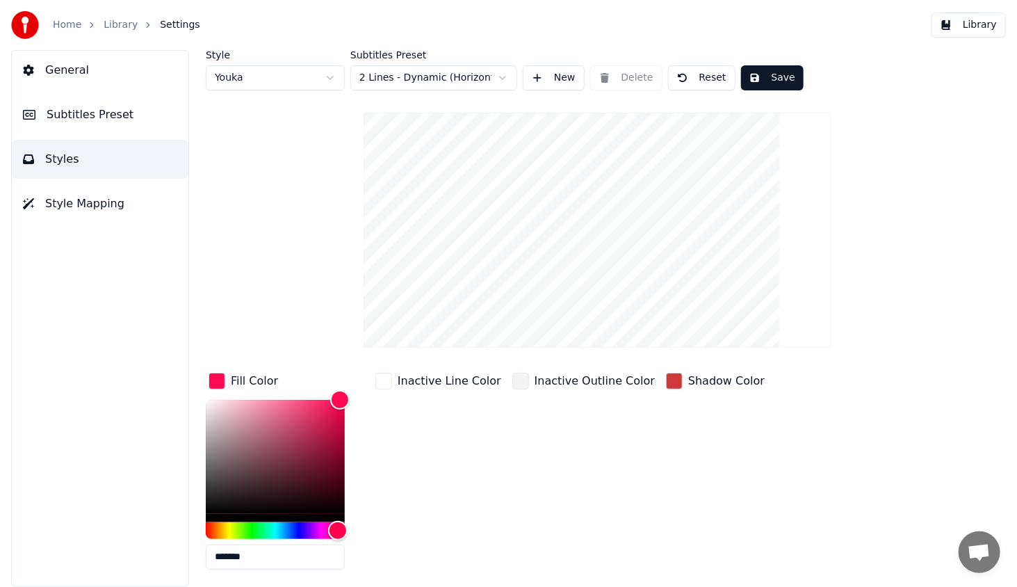
click at [341, 379] on div "Fill Color *******" at bounding box center [286, 475] width 161 height 211
click at [393, 436] on div "Inactive Line Color" at bounding box center [438, 475] width 131 height 211
click at [512, 379] on div "button" at bounding box center [520, 381] width 17 height 17
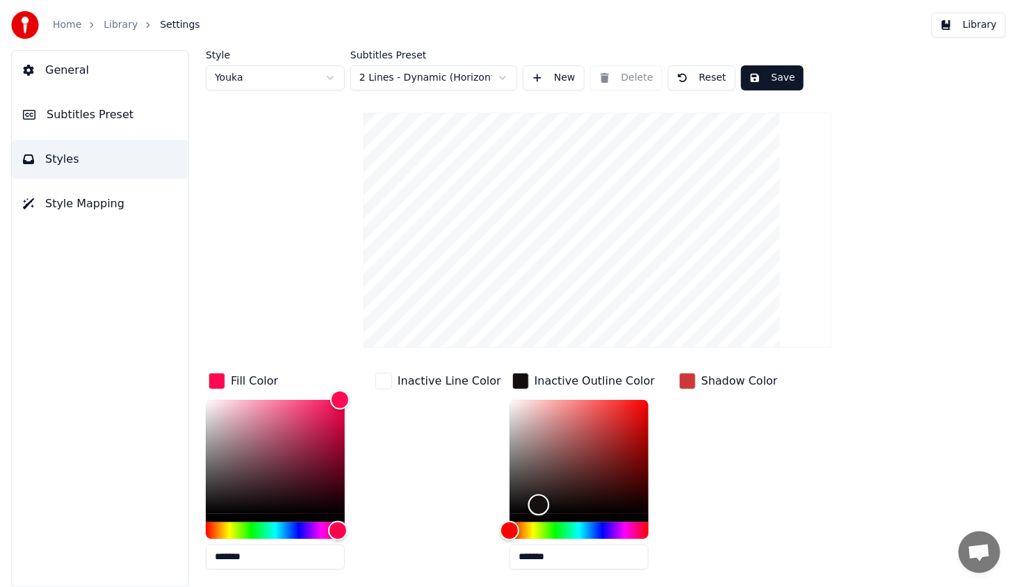
type input "*******"
drag, startPoint x: 495, startPoint y: 403, endPoint x: 507, endPoint y: 584, distance: 181.1
click at [509, 569] on div "*******" at bounding box center [578, 487] width 139 height 175
click at [895, 403] on div "Fill Color ******* Inactive Line Color Inactive Outline Color ******* Shadow Co…" at bounding box center [562, 475] width 712 height 211
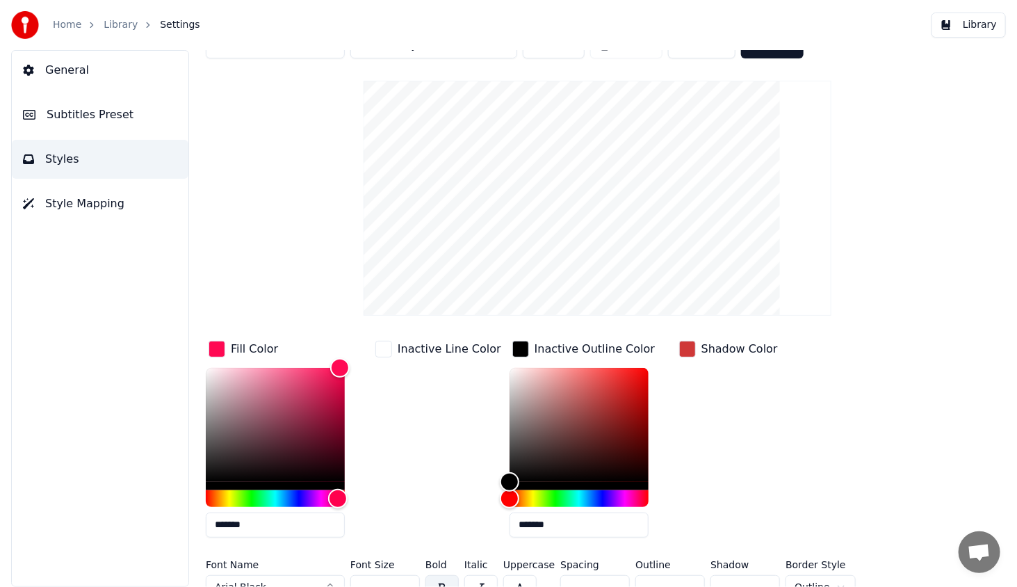
scroll to position [49, 0]
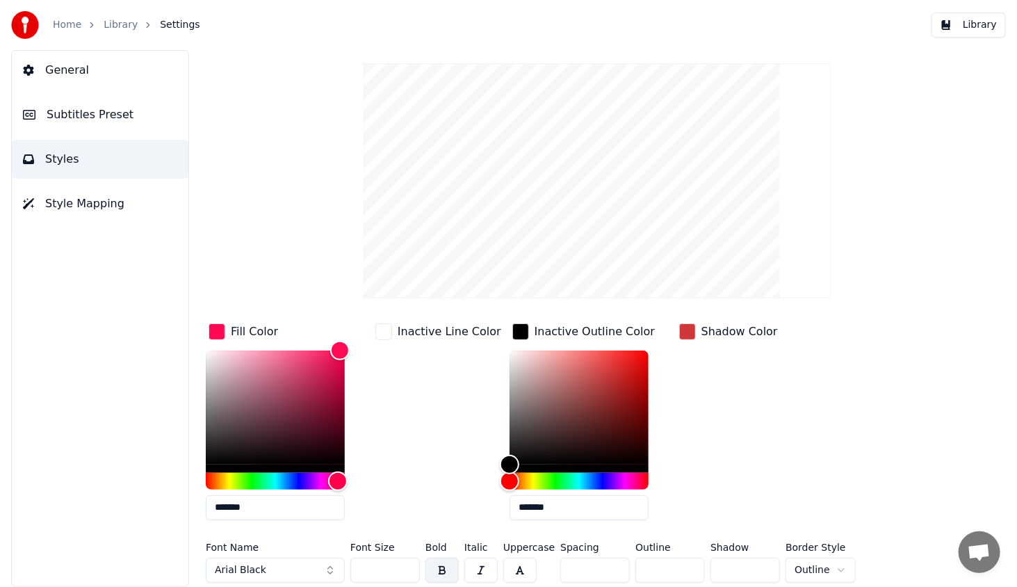
click at [689, 564] on input "*" at bounding box center [670, 569] width 70 height 25
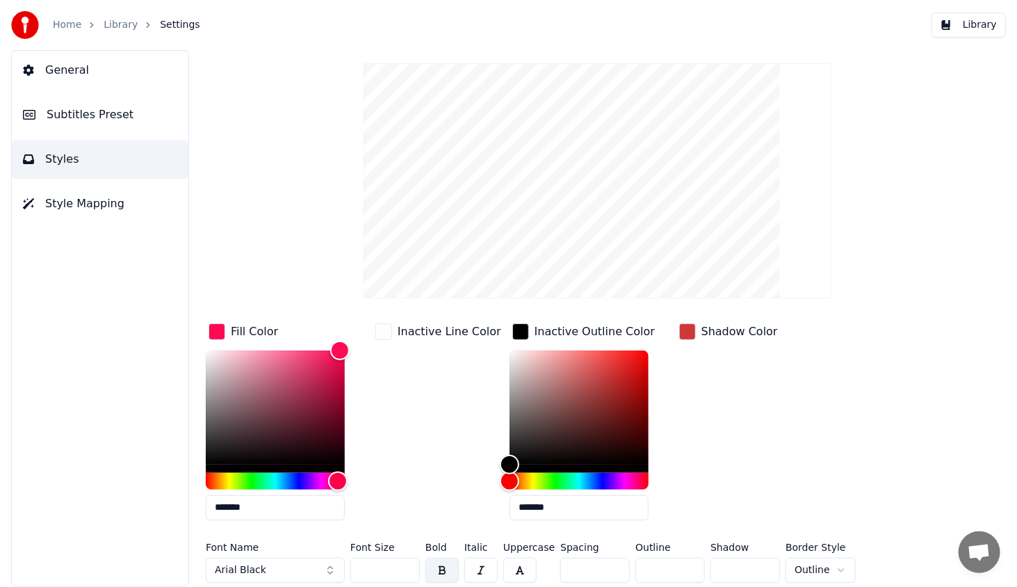
click at [688, 563] on input "*" at bounding box center [670, 569] width 70 height 25
type input "*"
click at [685, 564] on input "*" at bounding box center [670, 569] width 70 height 25
click at [689, 578] on input "*" at bounding box center [670, 569] width 70 height 25
click at [698, 400] on div "Shadow Color" at bounding box center [728, 425] width 104 height 211
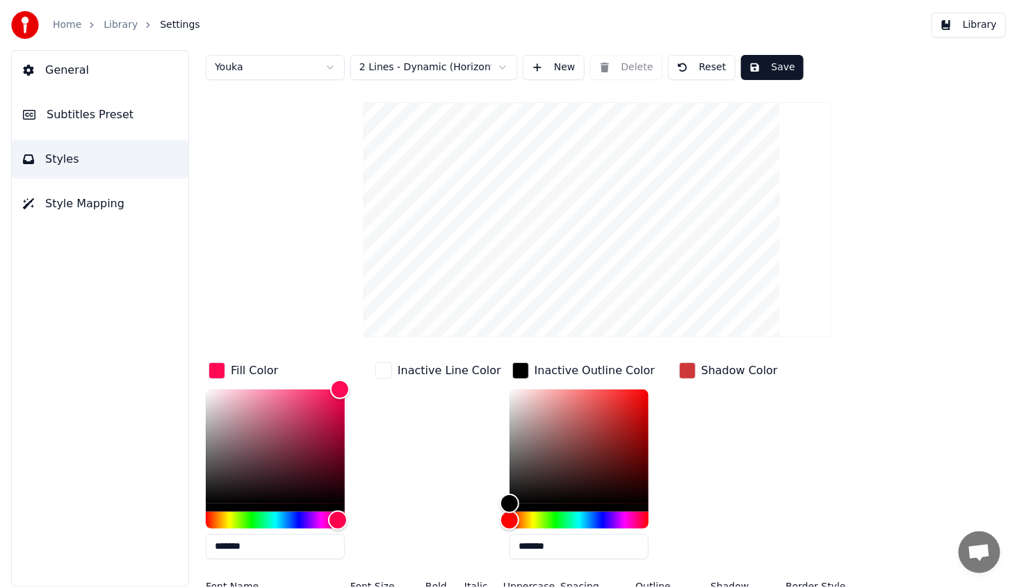
scroll to position [0, 0]
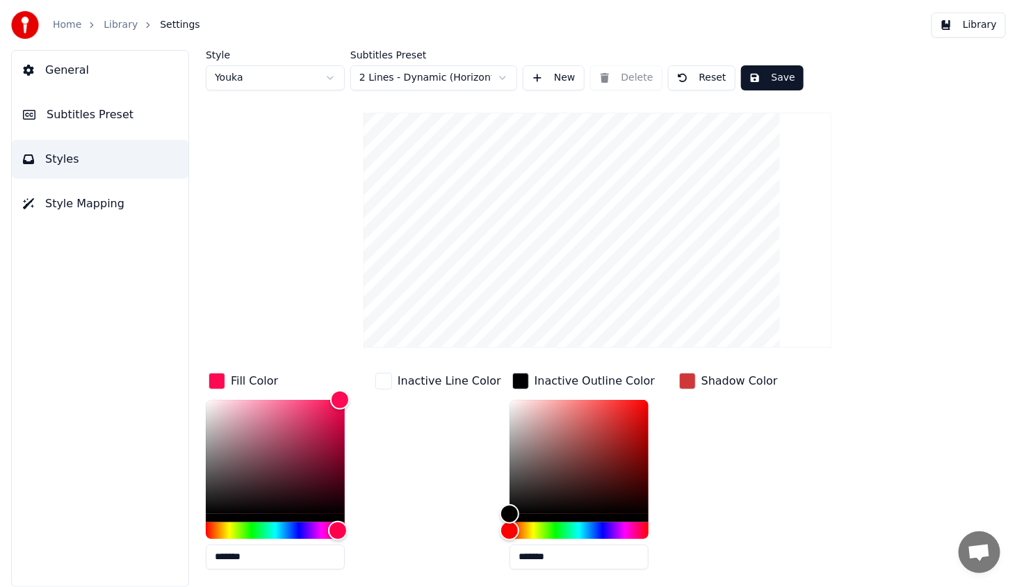
click at [758, 73] on button "Save" at bounding box center [772, 77] width 63 height 25
click at [968, 19] on button "Library" at bounding box center [968, 25] width 74 height 25
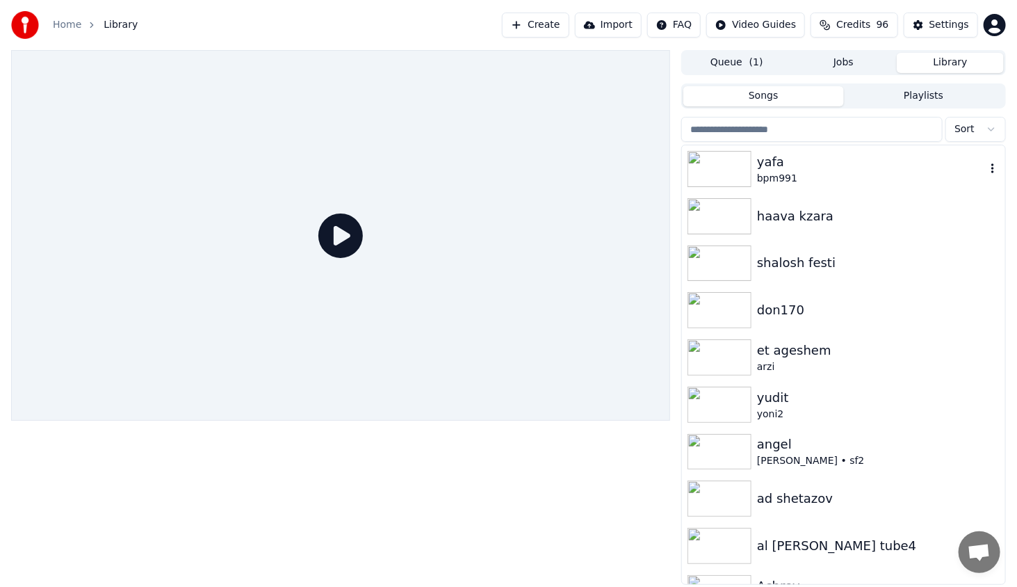
click at [731, 160] on img at bounding box center [719, 169] width 64 height 36
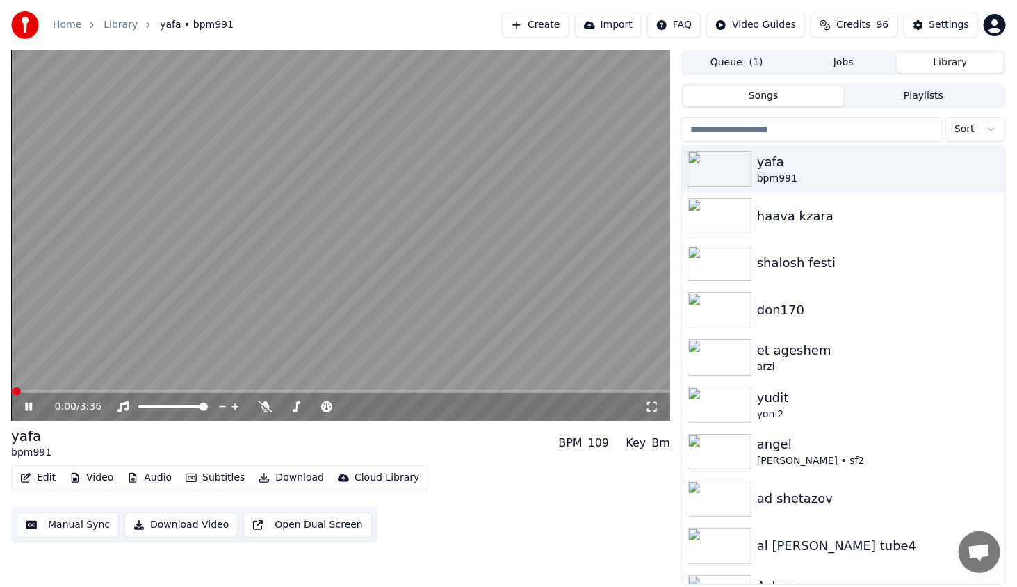
click at [94, 393] on span at bounding box center [340, 391] width 659 height 3
click at [129, 393] on div "0:27 / 3:36" at bounding box center [340, 407] width 659 height 28
click at [29, 410] on icon at bounding box center [38, 406] width 33 height 11
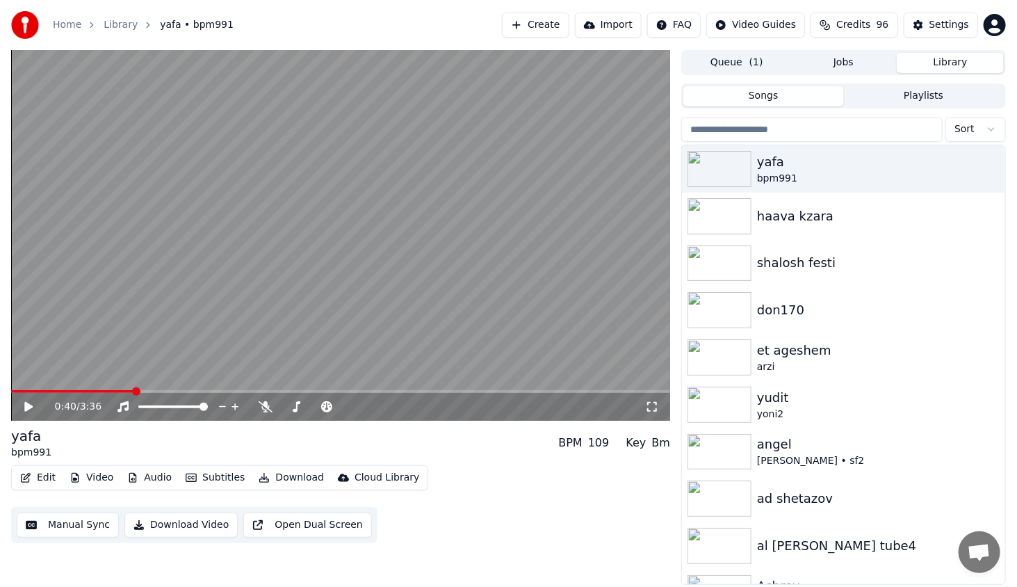
click at [648, 410] on icon at bounding box center [652, 407] width 10 height 10
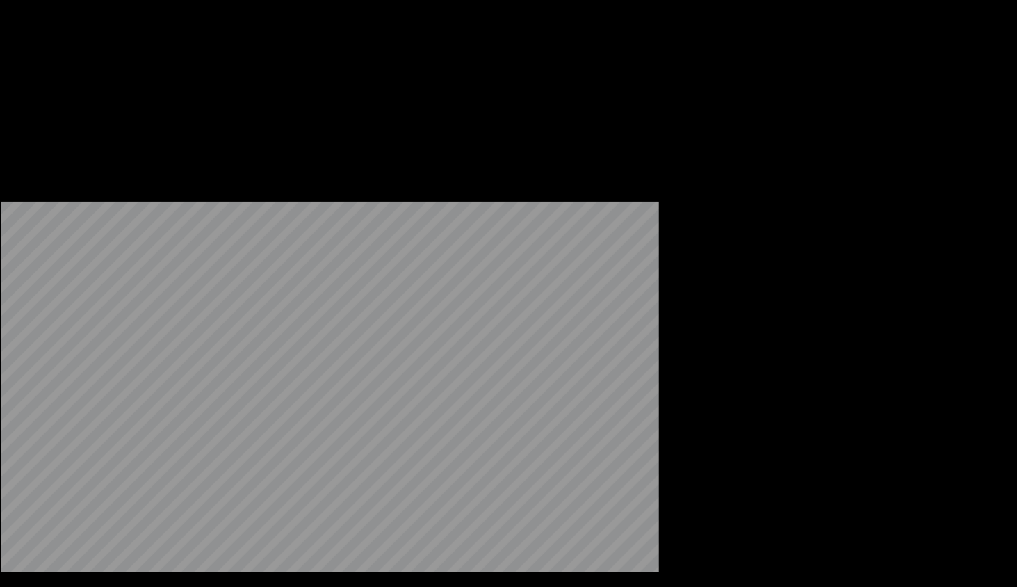
click at [20, 117] on button "Edit" at bounding box center [38, 106] width 47 height 19
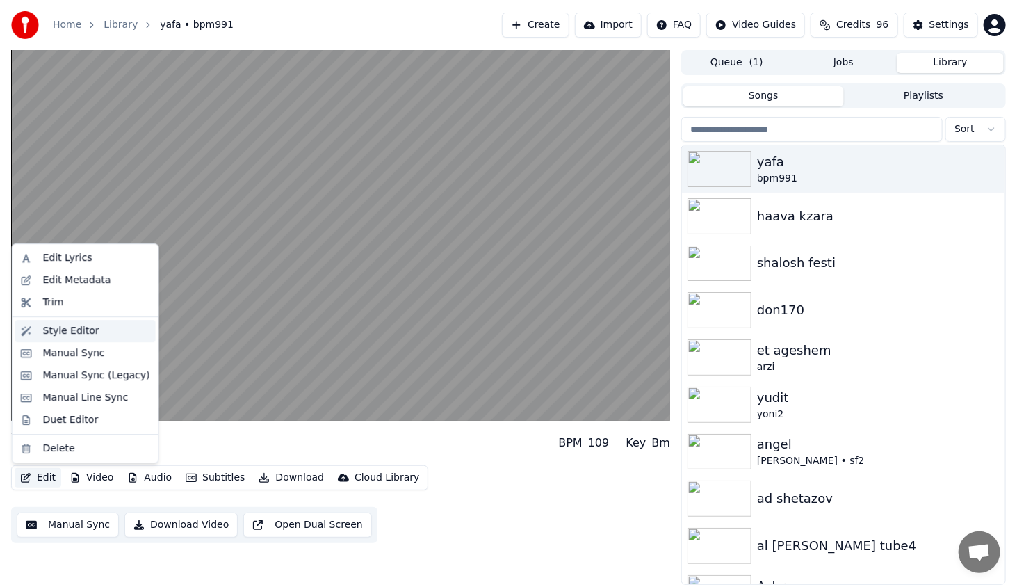
click at [63, 331] on div "Style Editor" at bounding box center [71, 331] width 56 height 14
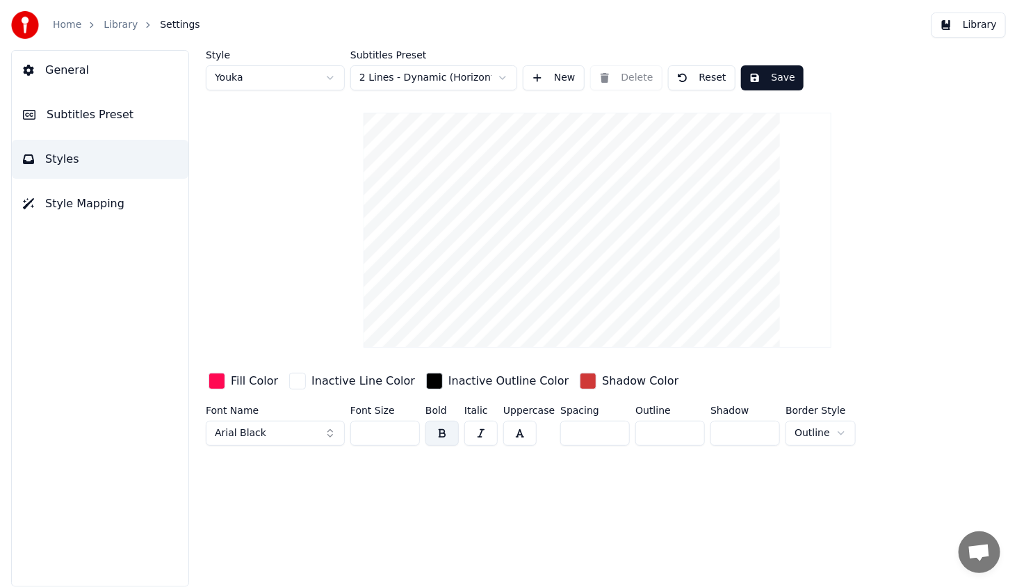
click at [222, 379] on div "button" at bounding box center [217, 381] width 17 height 17
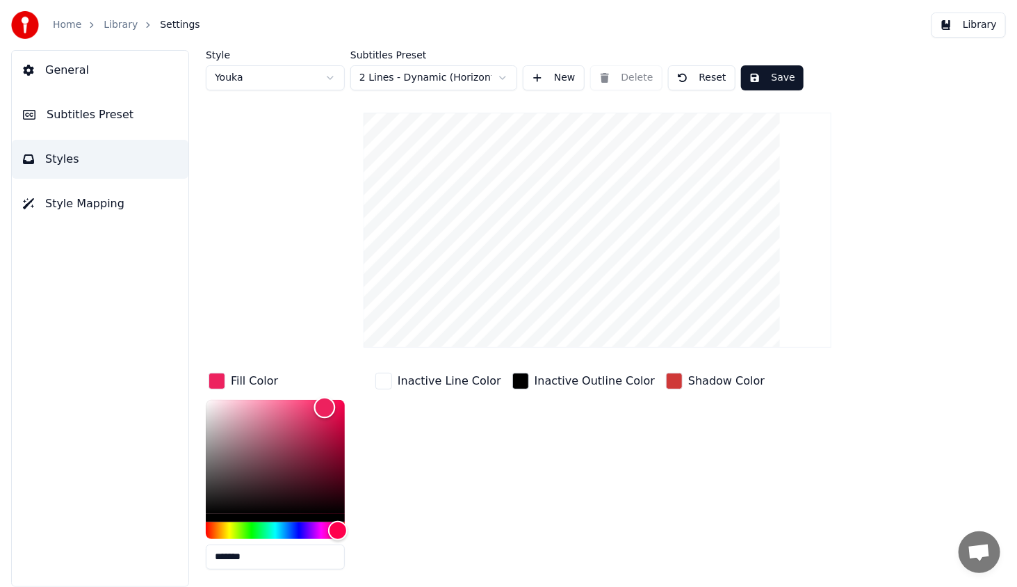
type input "*******"
drag, startPoint x: 338, startPoint y: 396, endPoint x: 323, endPoint y: 407, distance: 17.9
click at [323, 407] on div "Color" at bounding box center [324, 408] width 22 height 22
click at [772, 82] on button "Save" at bounding box center [772, 77] width 63 height 25
click at [984, 31] on button "Library" at bounding box center [968, 25] width 74 height 25
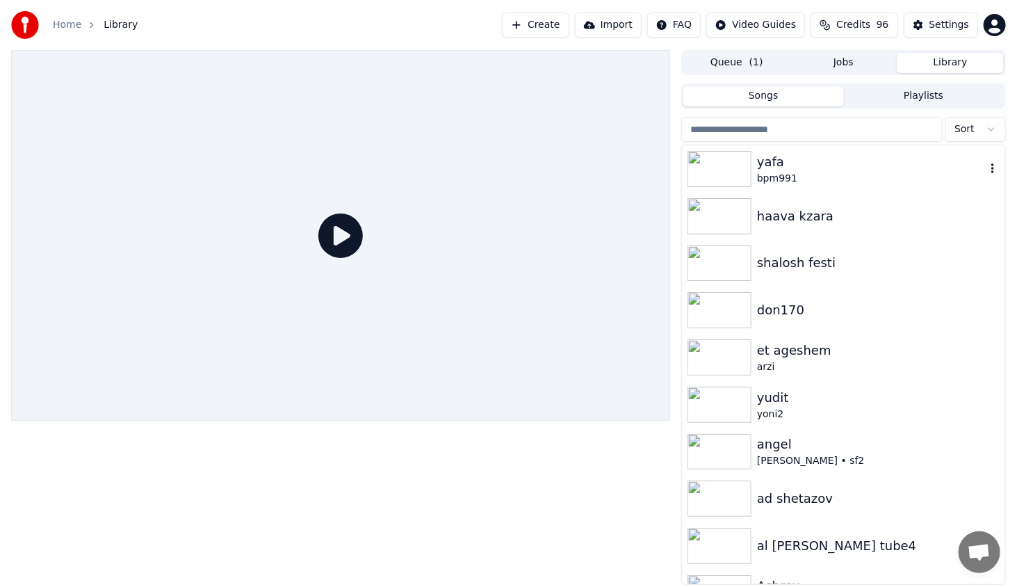
click at [726, 167] on img at bounding box center [719, 169] width 64 height 36
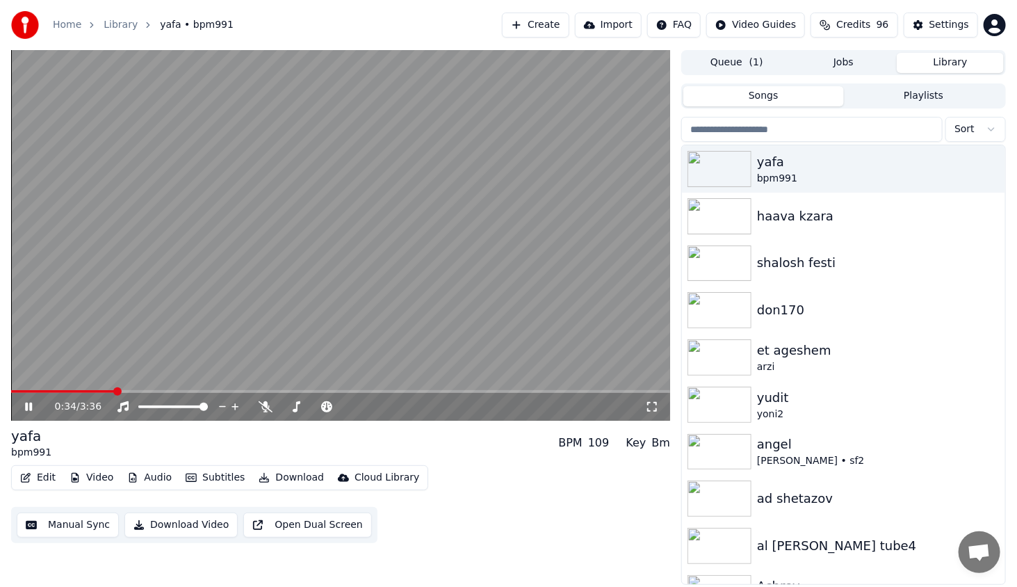
click at [117, 390] on span at bounding box center [340, 391] width 659 height 3
click at [145, 389] on video at bounding box center [340, 235] width 659 height 370
click at [37, 409] on icon at bounding box center [38, 406] width 33 height 11
click at [651, 401] on icon at bounding box center [652, 406] width 14 height 11
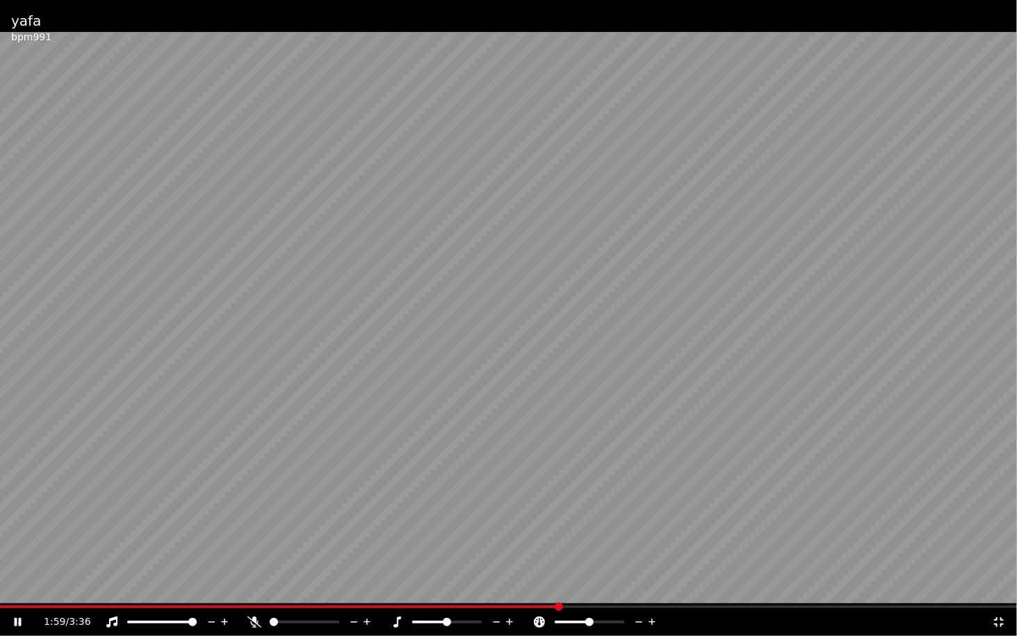
click at [589, 586] on span at bounding box center [508, 606] width 1017 height 3
click at [608, 586] on div "2:05 / 3:36" at bounding box center [508, 620] width 1017 height 31
click at [621, 586] on span at bounding box center [508, 606] width 1017 height 3
click at [646, 586] on span at bounding box center [508, 606] width 1017 height 3
click at [689, 586] on span at bounding box center [508, 606] width 1017 height 3
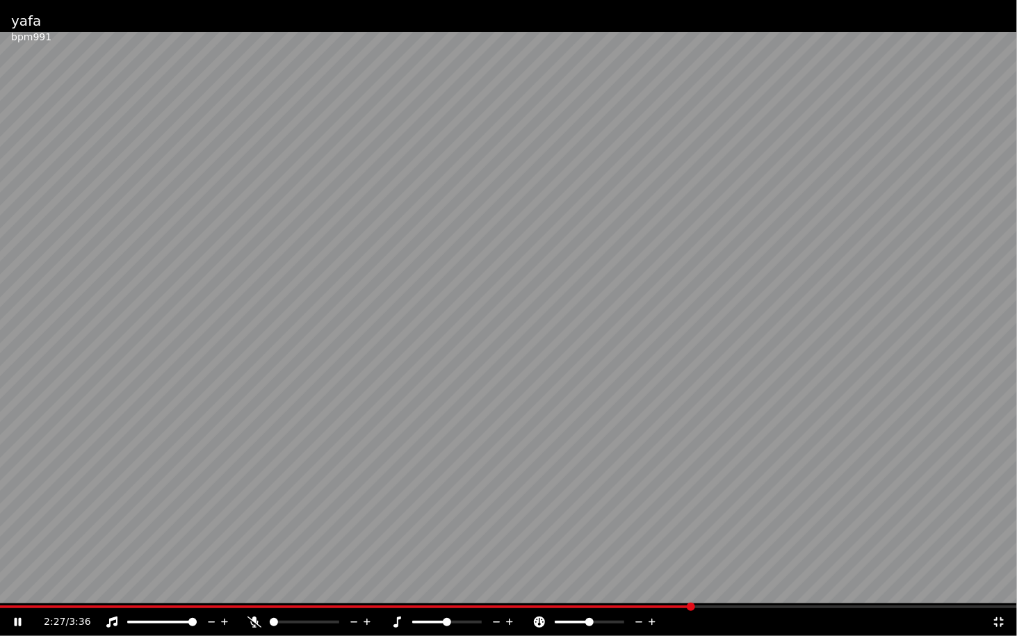
click at [701, 586] on span at bounding box center [508, 606] width 1017 height 3
click at [724, 586] on span at bounding box center [508, 606] width 1017 height 3
click at [772, 586] on span at bounding box center [508, 606] width 1017 height 3
click at [790, 586] on span at bounding box center [508, 606] width 1017 height 3
click at [810, 586] on div "2:48 / 3:36" at bounding box center [508, 622] width 1017 height 28
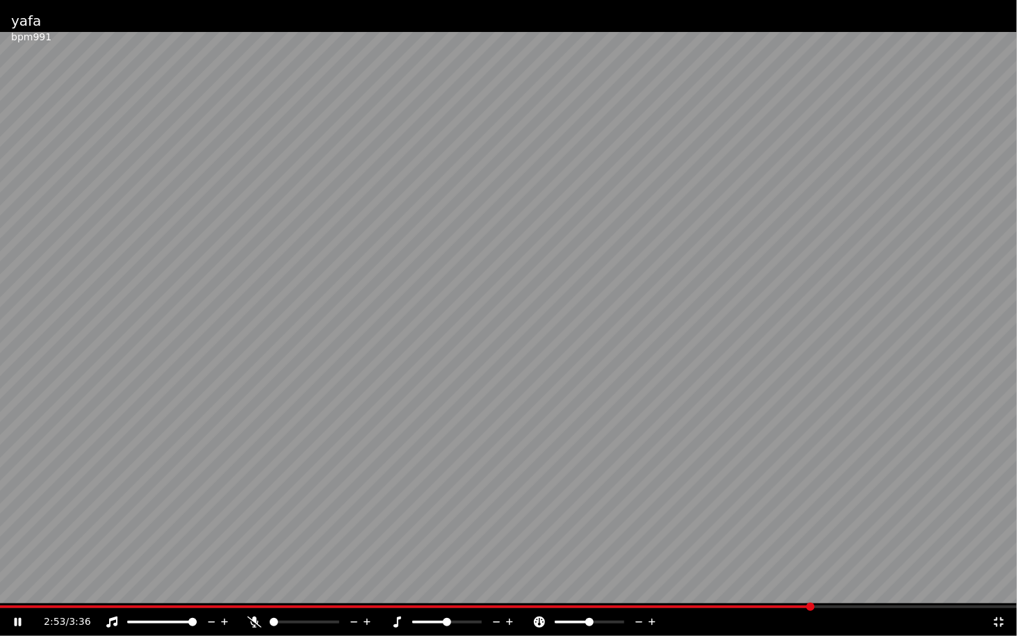
click at [814, 586] on span at bounding box center [508, 606] width 1017 height 3
click at [852, 586] on video at bounding box center [508, 318] width 1017 height 636
click at [872, 586] on span at bounding box center [508, 606] width 1017 height 3
click at [888, 586] on div "3:06 / 3:36" at bounding box center [508, 622] width 1017 height 28
click at [896, 586] on span at bounding box center [508, 606] width 1017 height 3
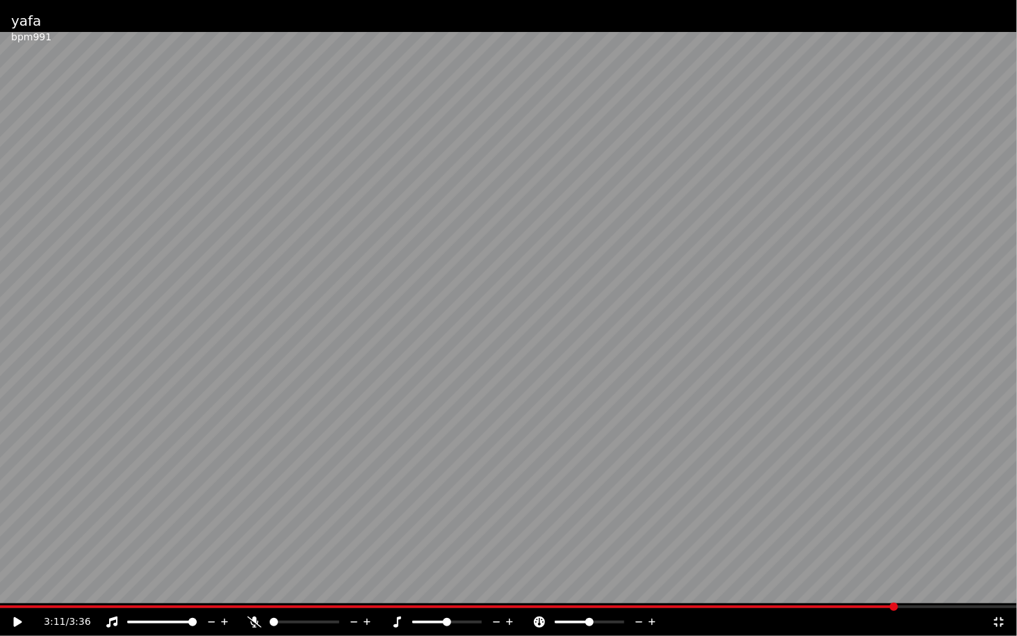
click at [920, 586] on span at bounding box center [508, 606] width 1017 height 3
drag, startPoint x: 929, startPoint y: 608, endPoint x: 938, endPoint y: 607, distance: 9.1
click at [935, 586] on div "3:16 / 3:36" at bounding box center [508, 620] width 1017 height 31
click at [946, 586] on span at bounding box center [508, 606] width 1017 height 3
click at [970, 586] on span at bounding box center [508, 606] width 1017 height 3
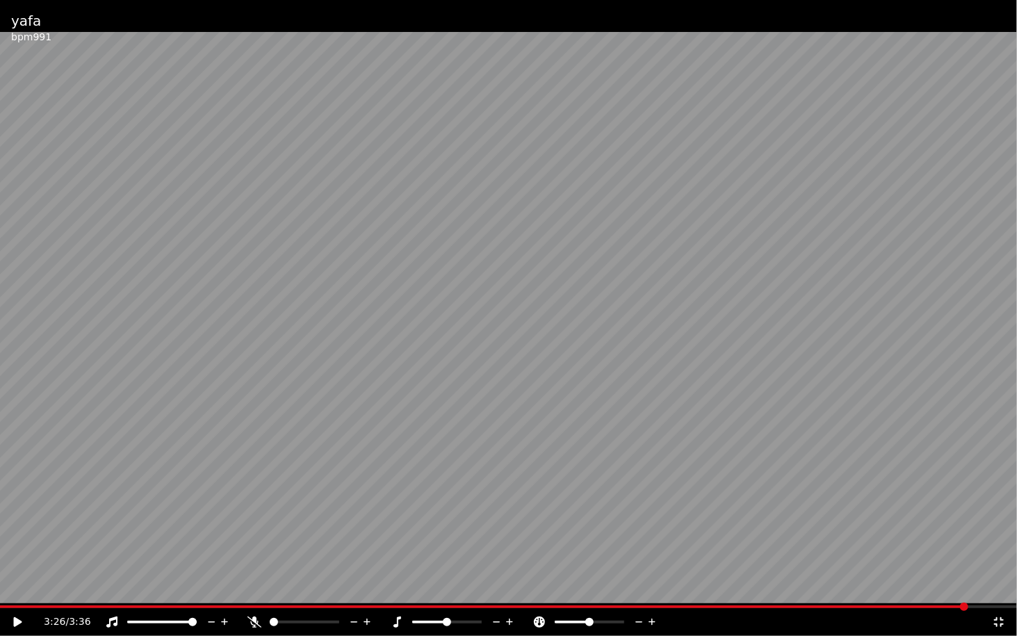
drag, startPoint x: 977, startPoint y: 610, endPoint x: 987, endPoint y: 614, distance: 10.6
click at [987, 586] on div "3:26 / 3:36" at bounding box center [508, 622] width 1017 height 28
click at [993, 586] on div "3:26 / 3:36" at bounding box center [508, 622] width 1017 height 28
click at [988, 586] on video at bounding box center [508, 318] width 1017 height 636
click at [985, 586] on div "3:26 / 3:36" at bounding box center [508, 622] width 1017 height 28
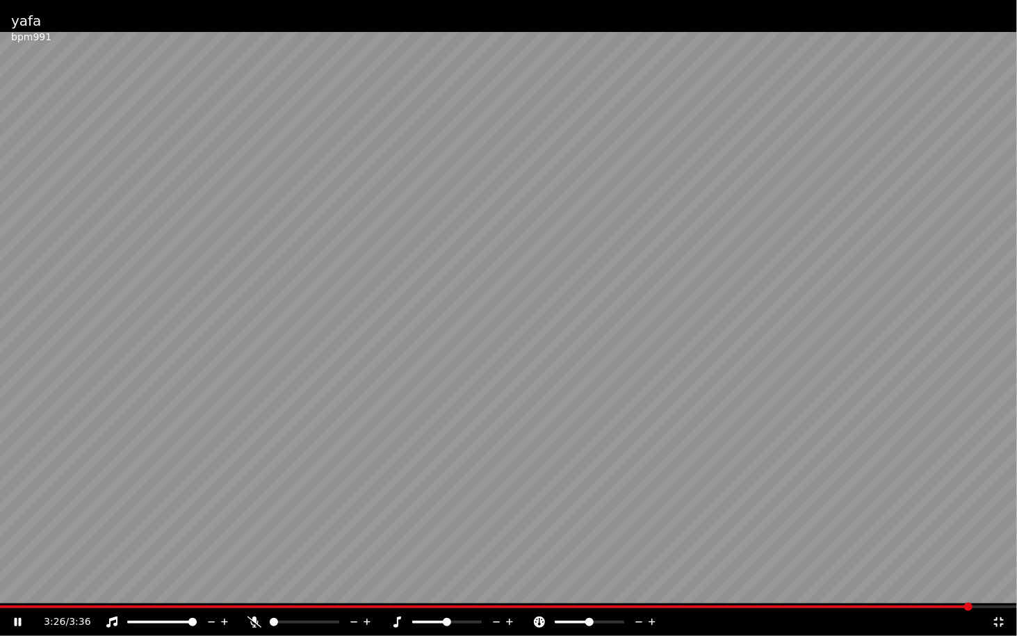
click at [982, 586] on span at bounding box center [508, 606] width 1017 height 3
click at [987, 586] on span at bounding box center [508, 606] width 1017 height 3
click at [68, 586] on span at bounding box center [495, 606] width 991 height 3
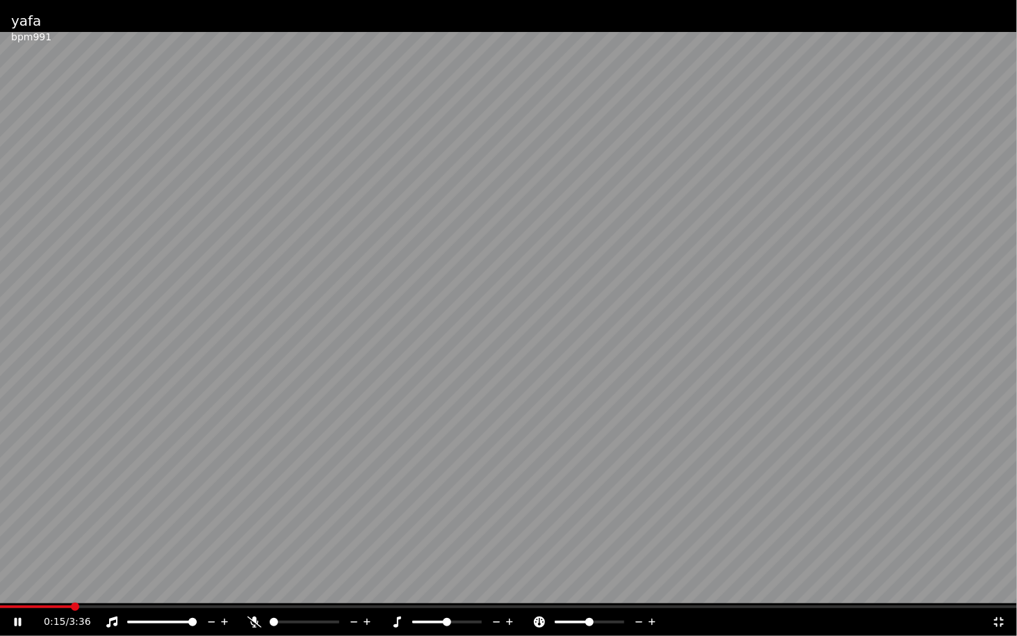
click at [43, 586] on div "0:15 / 3:36" at bounding box center [508, 622] width 1017 height 28
click at [44, 586] on div "0:15 / 3:36" at bounding box center [508, 622] width 1017 height 28
click at [47, 586] on span at bounding box center [40, 606] width 81 height 3
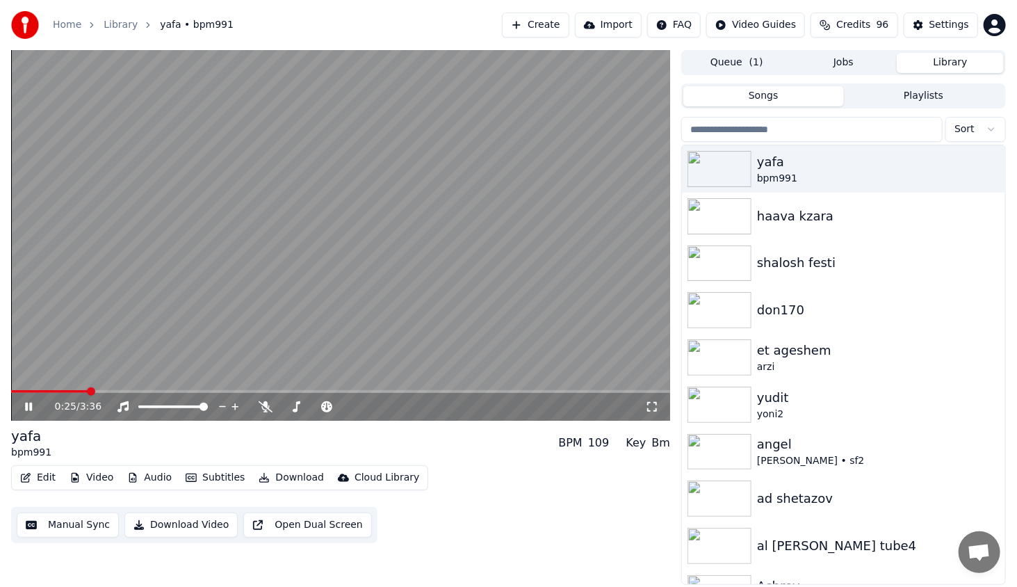
click at [29, 407] on icon at bounding box center [28, 406] width 7 height 8
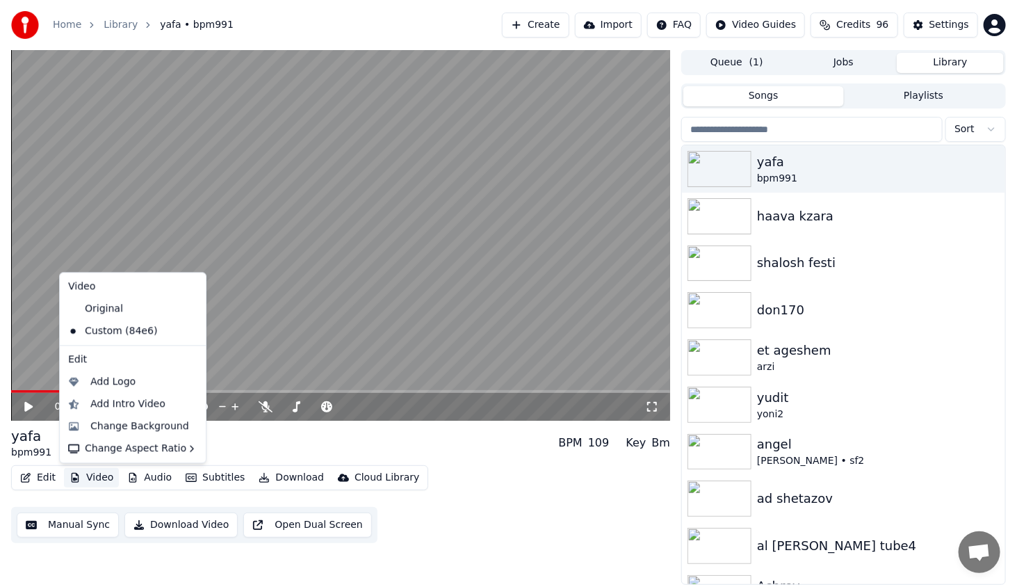
click at [92, 478] on button "Video" at bounding box center [91, 477] width 55 height 19
click at [131, 430] on div "Change Background" at bounding box center [139, 426] width 99 height 14
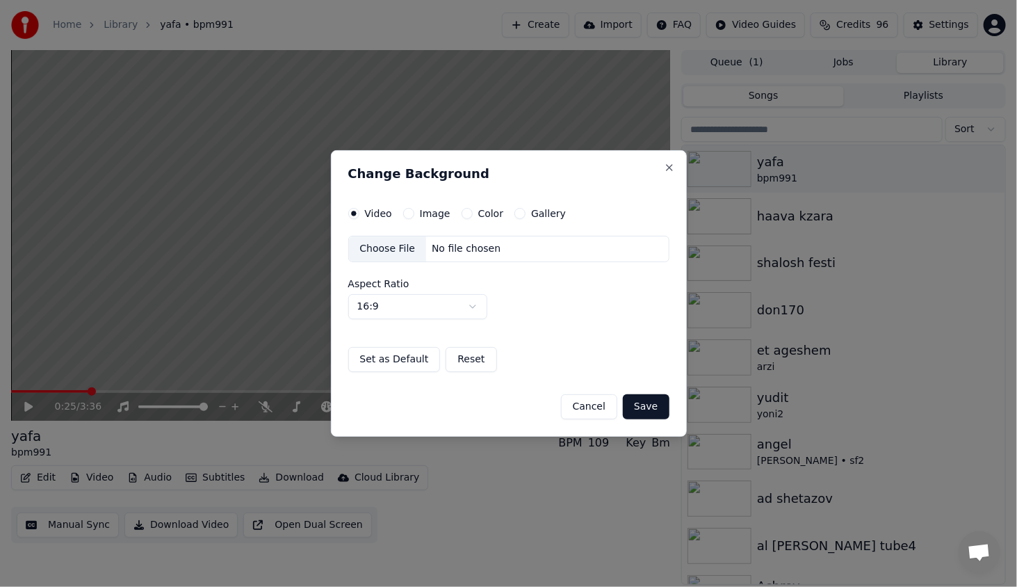
click at [465, 214] on button "Color" at bounding box center [467, 213] width 11 height 11
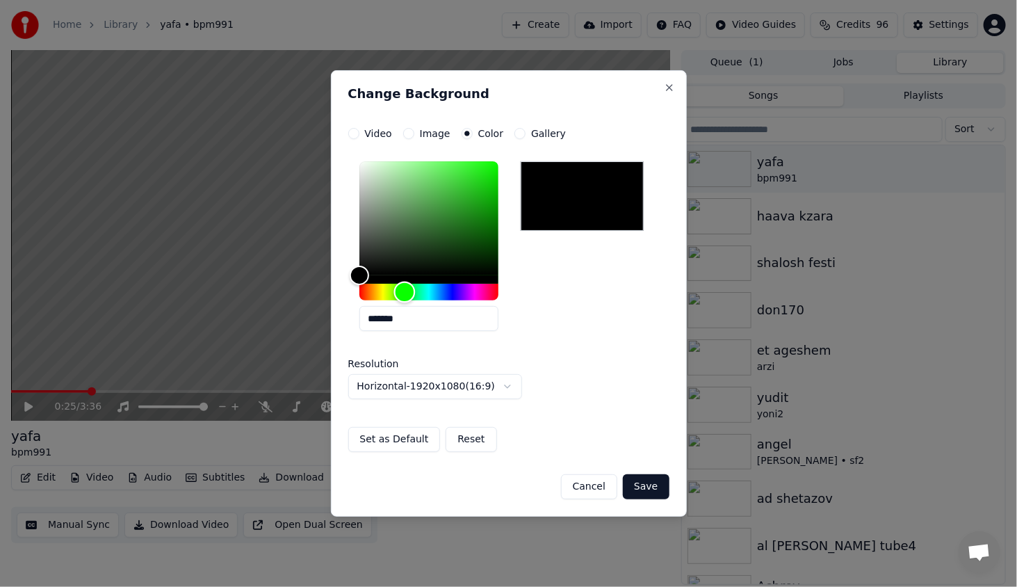
click at [405, 290] on div "Hue" at bounding box center [428, 292] width 139 height 17
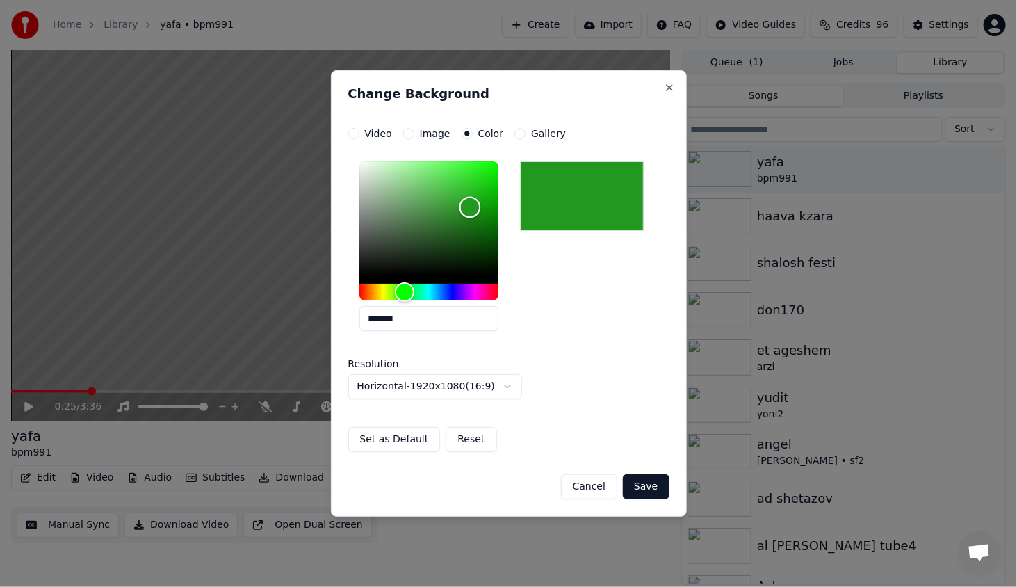
type input "*******"
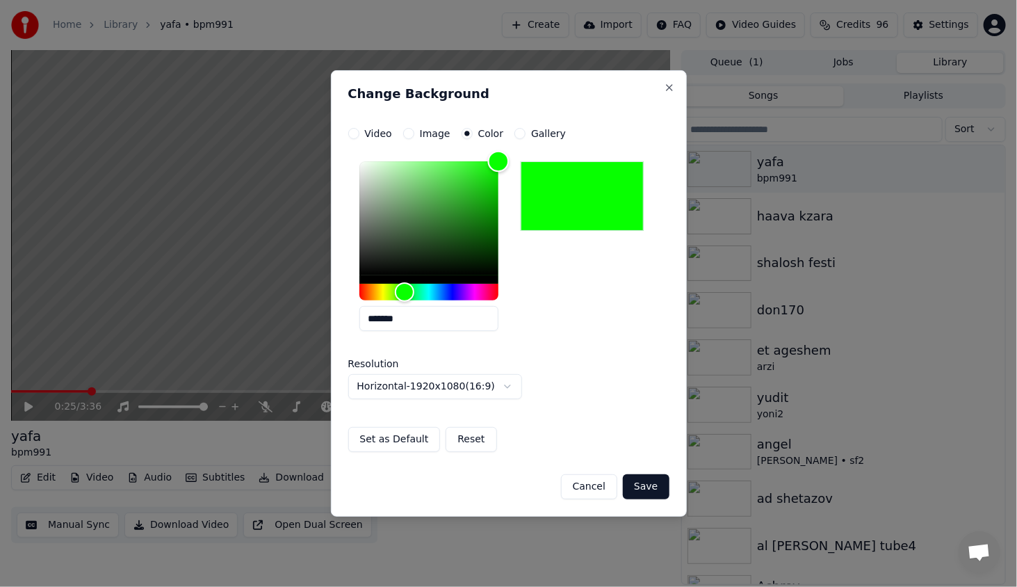
drag, startPoint x: 451, startPoint y: 234, endPoint x: 559, endPoint y: 95, distance: 176.4
click at [560, 92] on div "**********" at bounding box center [509, 293] width 356 height 446
click at [659, 489] on button "Save" at bounding box center [646, 486] width 46 height 25
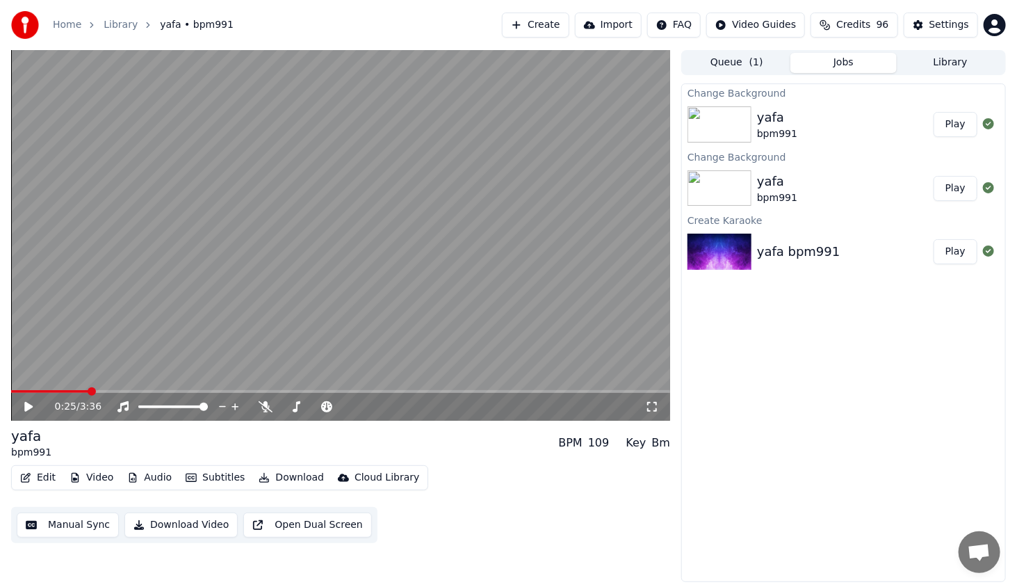
click at [974, 115] on button "Play" at bounding box center [955, 124] width 44 height 25
click at [25, 407] on icon at bounding box center [38, 406] width 33 height 11
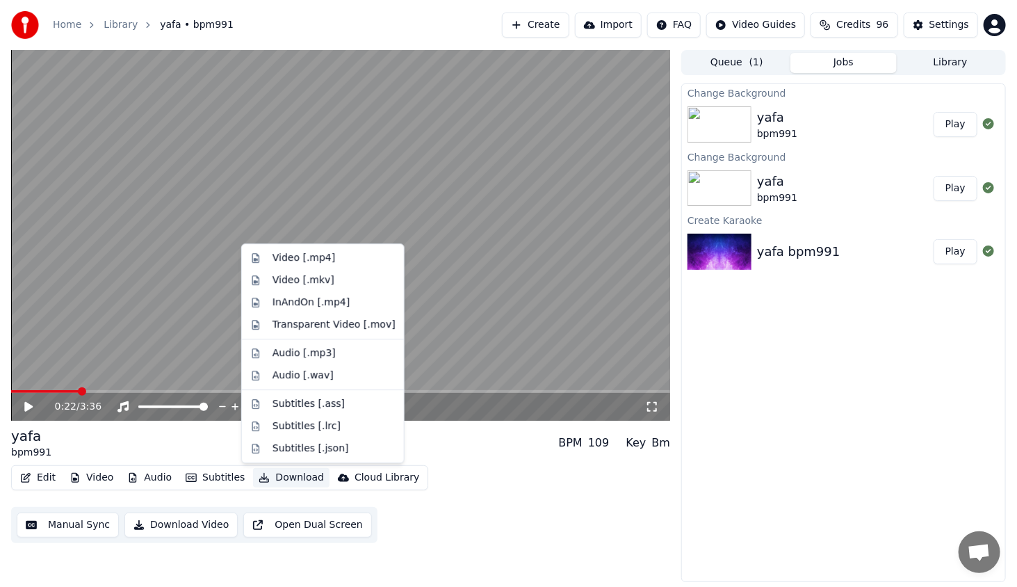
click at [274, 479] on button "Download" at bounding box center [291, 477] width 76 height 19
click at [308, 252] on div "Video [.mp4]" at bounding box center [303, 258] width 63 height 14
